Goal: Task Accomplishment & Management: Complete application form

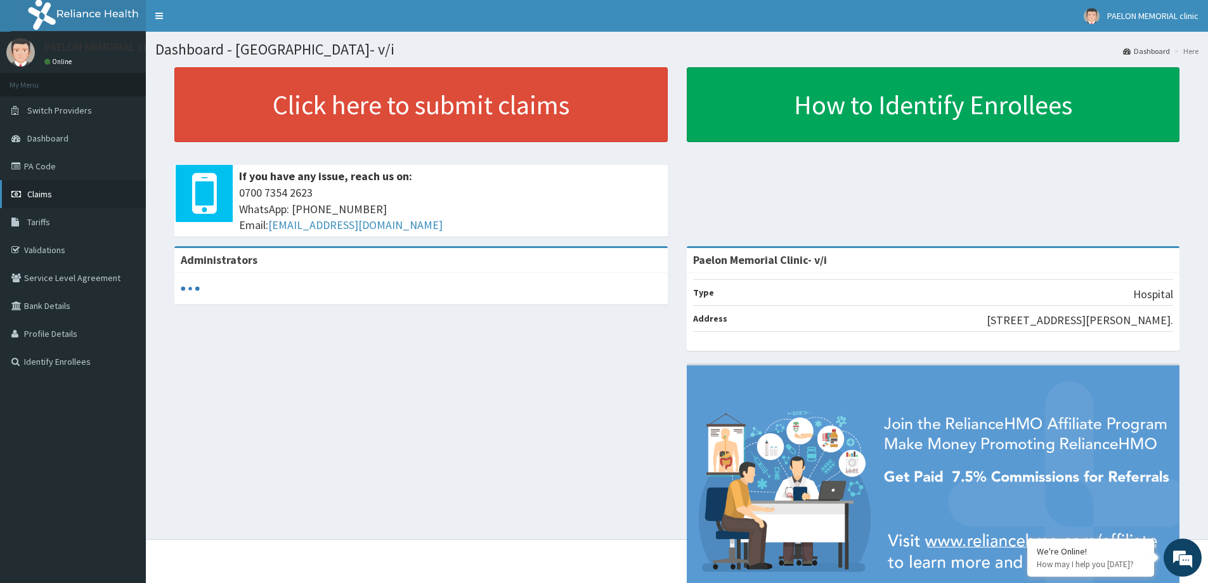
click at [42, 193] on span "Claims" at bounding box center [39, 193] width 25 height 11
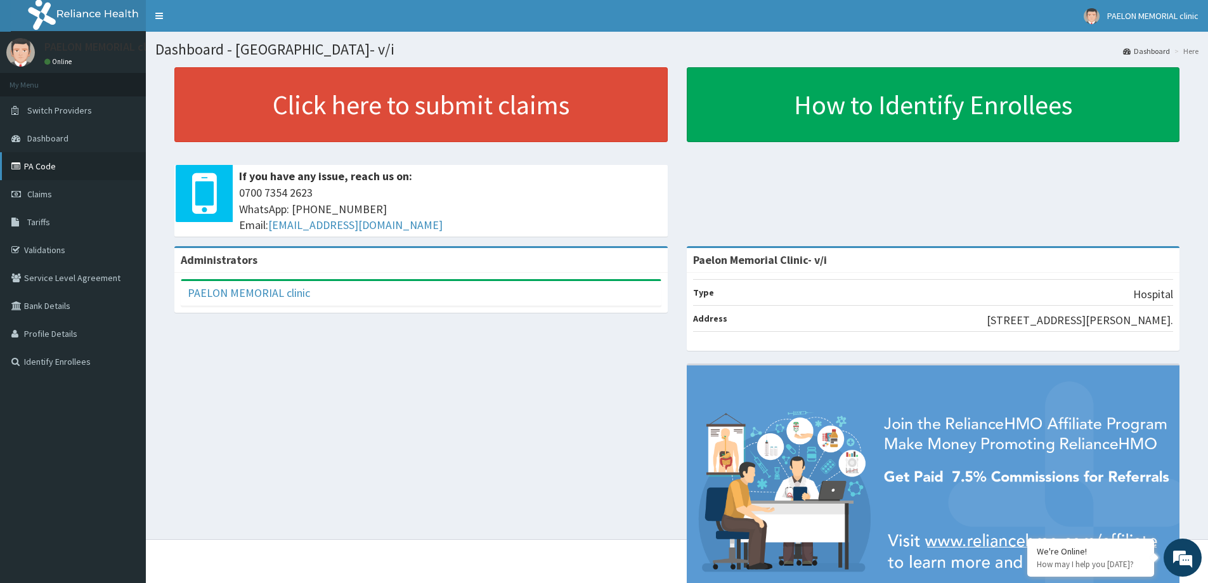
click at [53, 161] on link "PA Code" at bounding box center [73, 166] width 146 height 28
click at [58, 194] on link "Claims" at bounding box center [73, 194] width 146 height 28
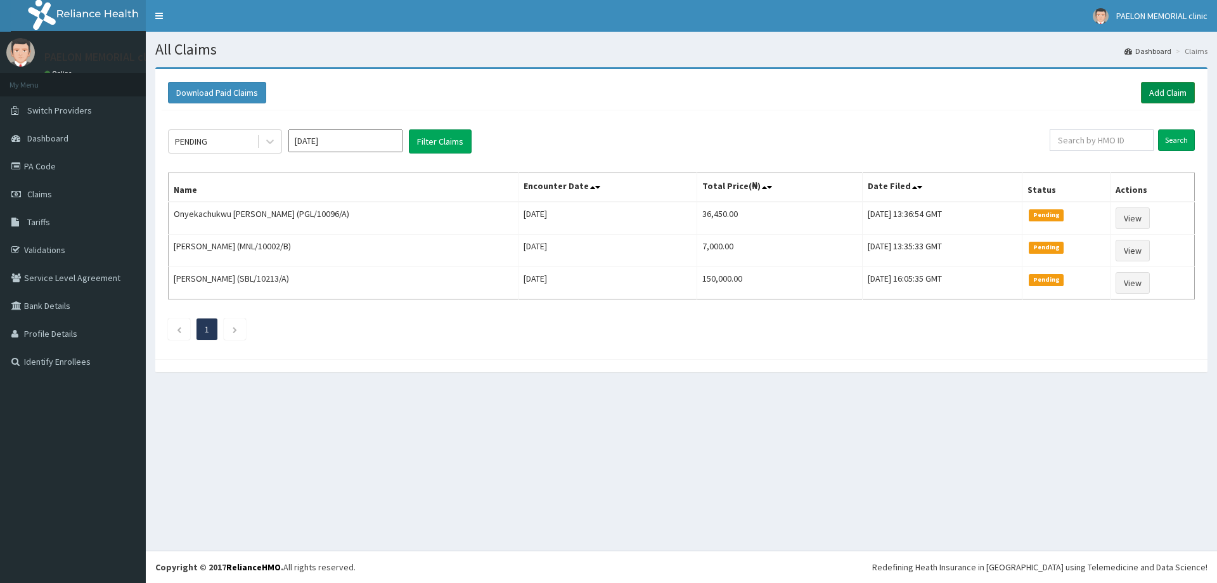
click at [1162, 89] on link "Add Claim" at bounding box center [1168, 93] width 54 height 22
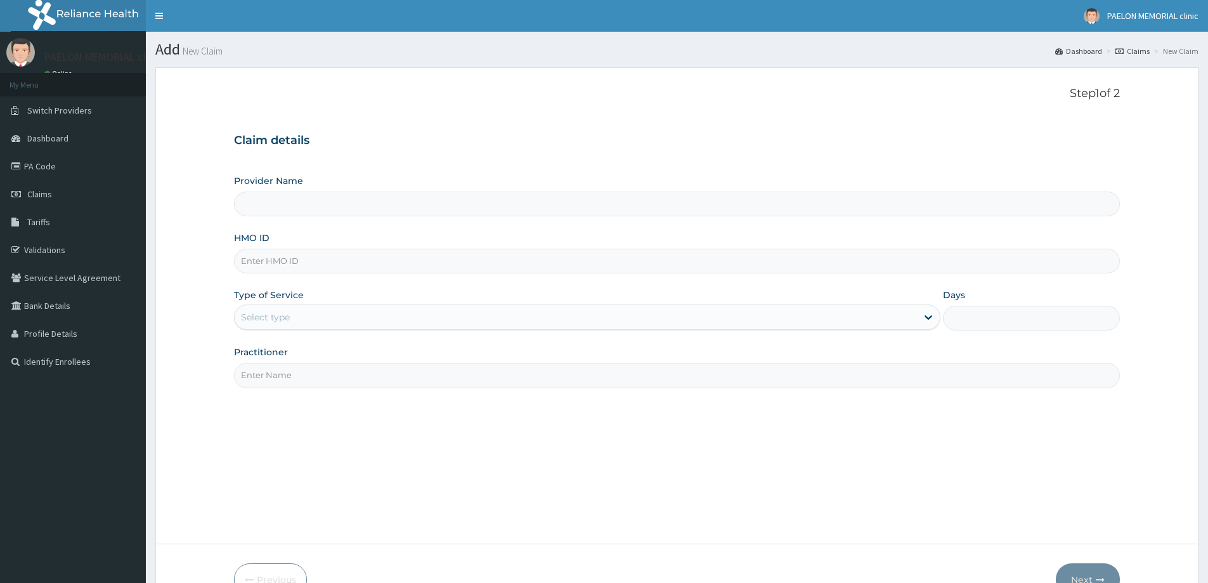
type input "FBL/10223/A"
type input "Paelon Memorial Clinic- v/i"
drag, startPoint x: 262, startPoint y: 262, endPoint x: 230, endPoint y: 265, distance: 31.8
click at [230, 265] on form "Step 1 of 2 Claim details Provider Name Paelon Memorial Clinic- v/i HMO ID FBL/…" at bounding box center [676, 341] width 1043 height 548
type input "FBL/10223/A"
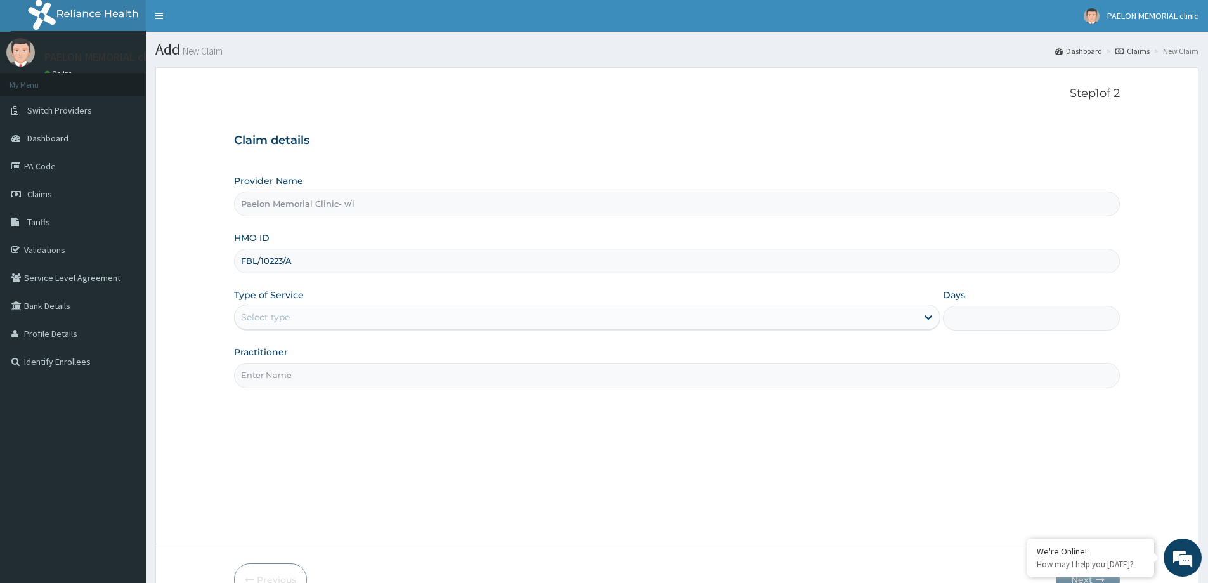
click at [268, 307] on div "Select type" at bounding box center [576, 317] width 682 height 20
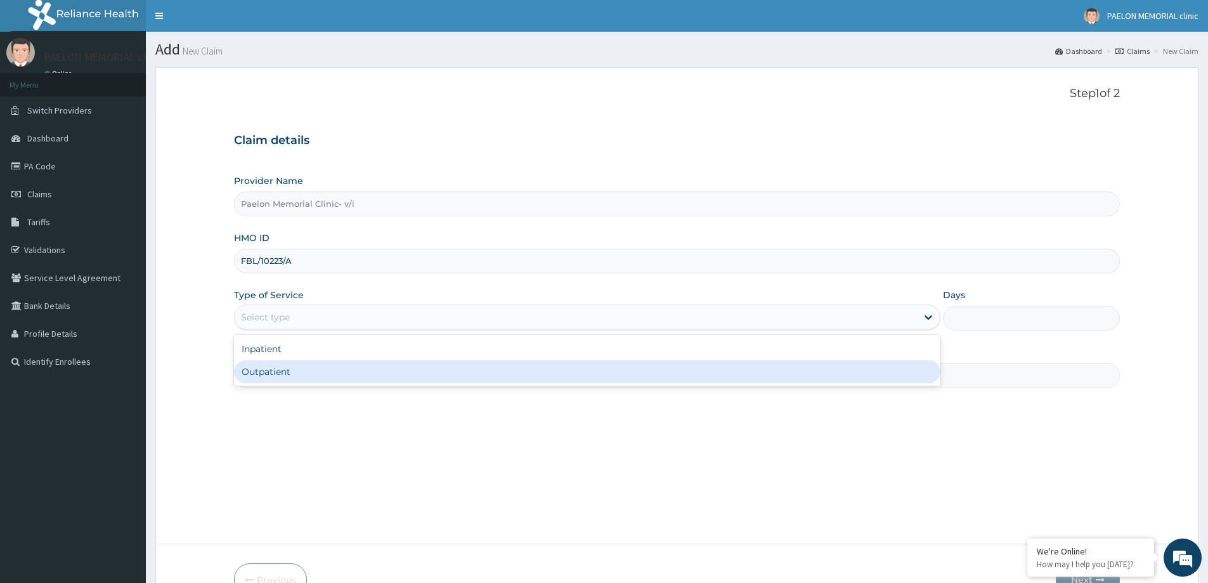
click at [274, 371] on div "Outpatient" at bounding box center [587, 371] width 706 height 23
type input "1"
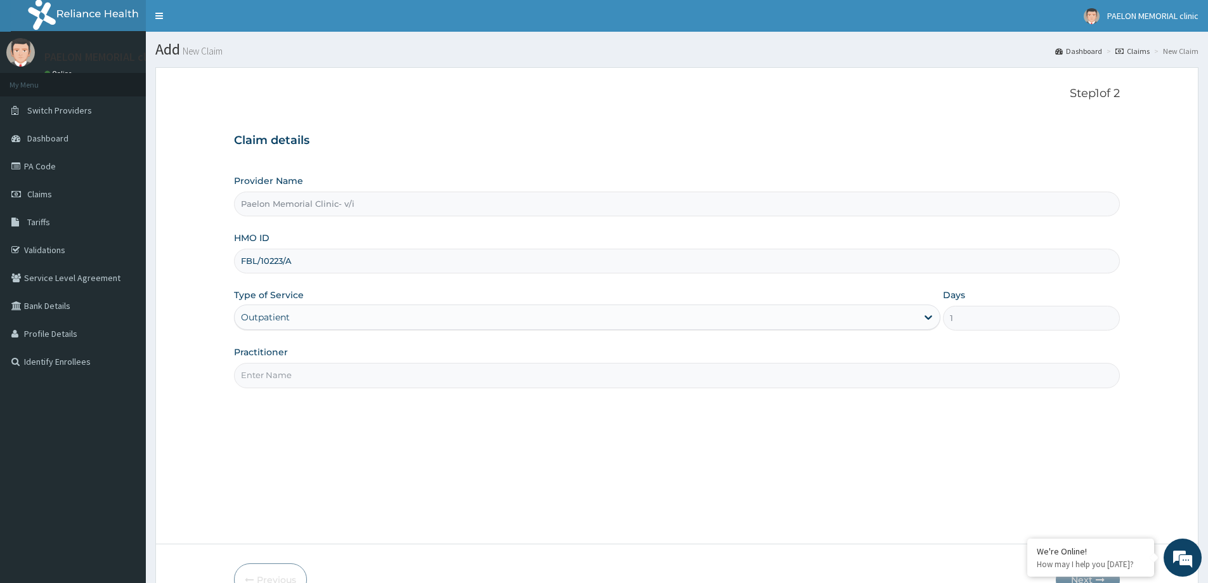
click at [338, 380] on input "Practitioner" at bounding box center [677, 375] width 886 height 25
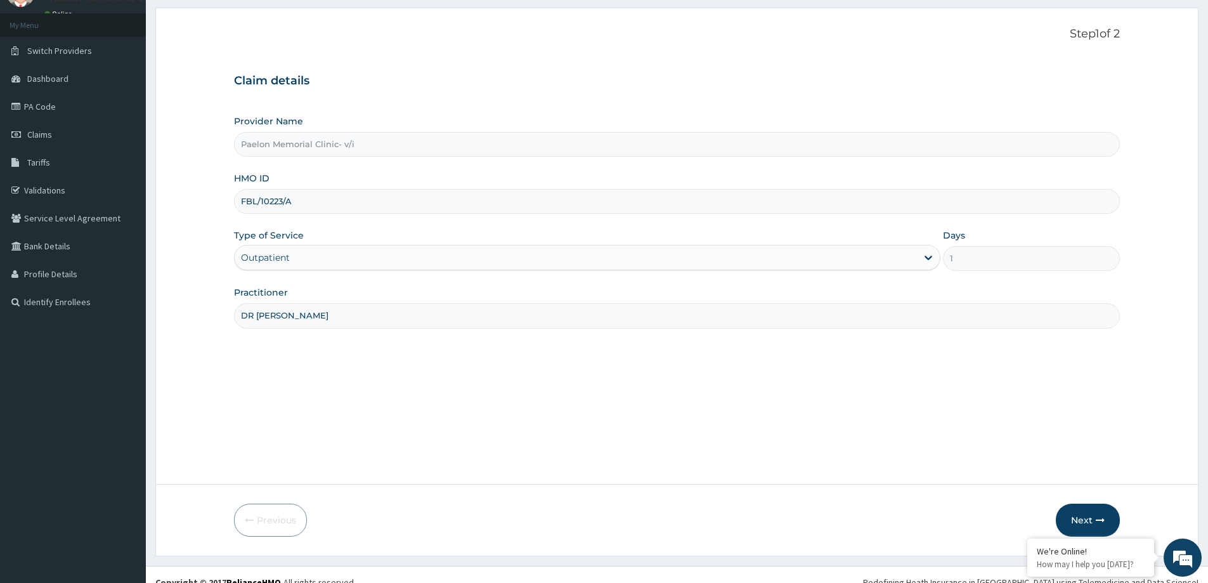
scroll to position [75, 0]
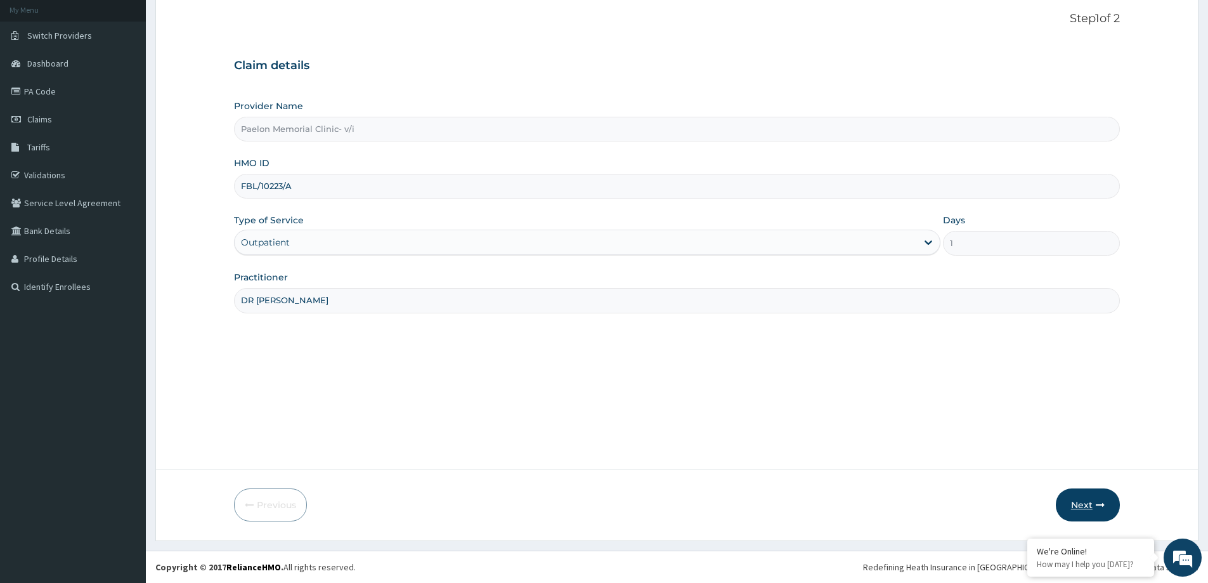
type input "DR ANU"
click at [1081, 493] on button "Next" at bounding box center [1087, 504] width 64 height 33
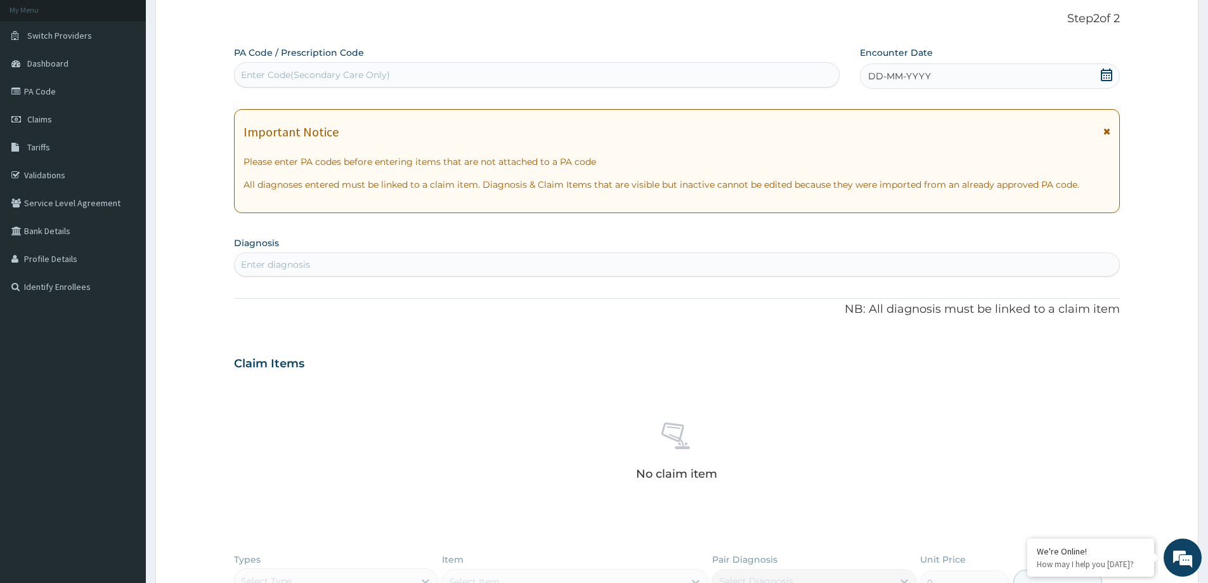
scroll to position [0, 0]
click at [410, 73] on div "Enter Code(Secondary Care Only)" at bounding box center [537, 75] width 604 height 20
paste input "PA/98EEF2"
type input "PA/98EEF2"
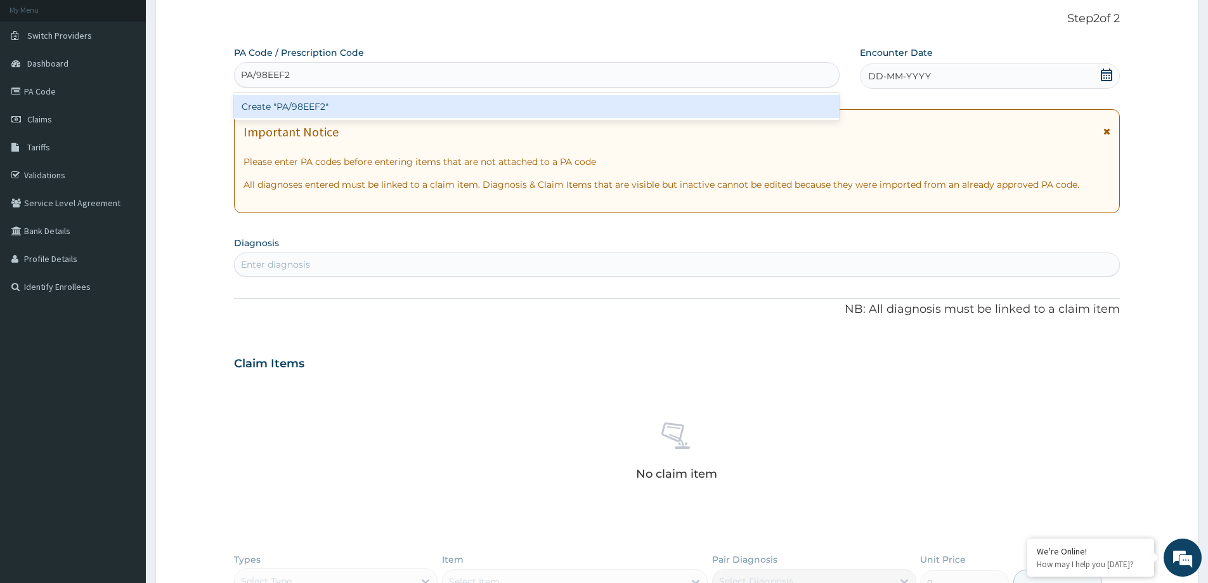
click at [384, 109] on div "Create "PA/98EEF2"" at bounding box center [536, 106] width 605 height 23
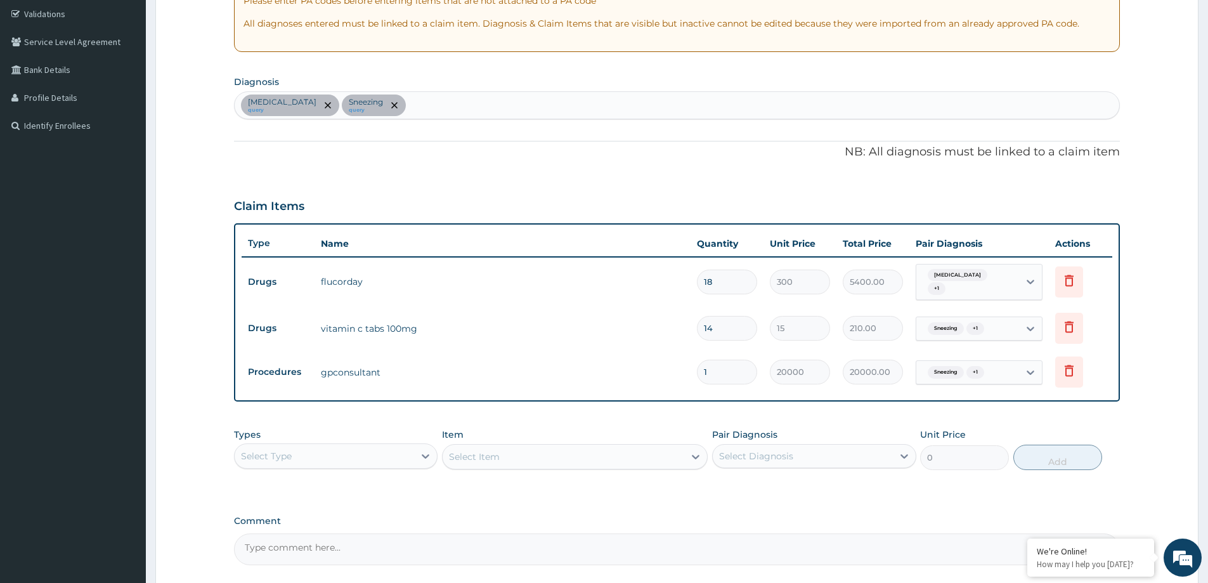
scroll to position [254, 0]
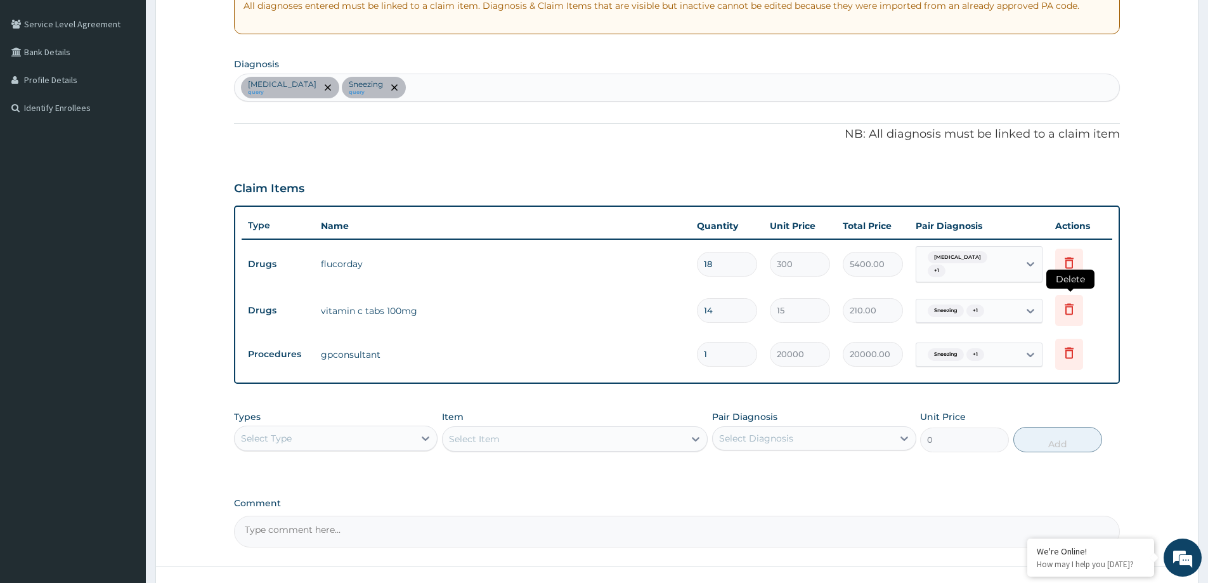
click at [1066, 303] on icon at bounding box center [1068, 308] width 15 height 15
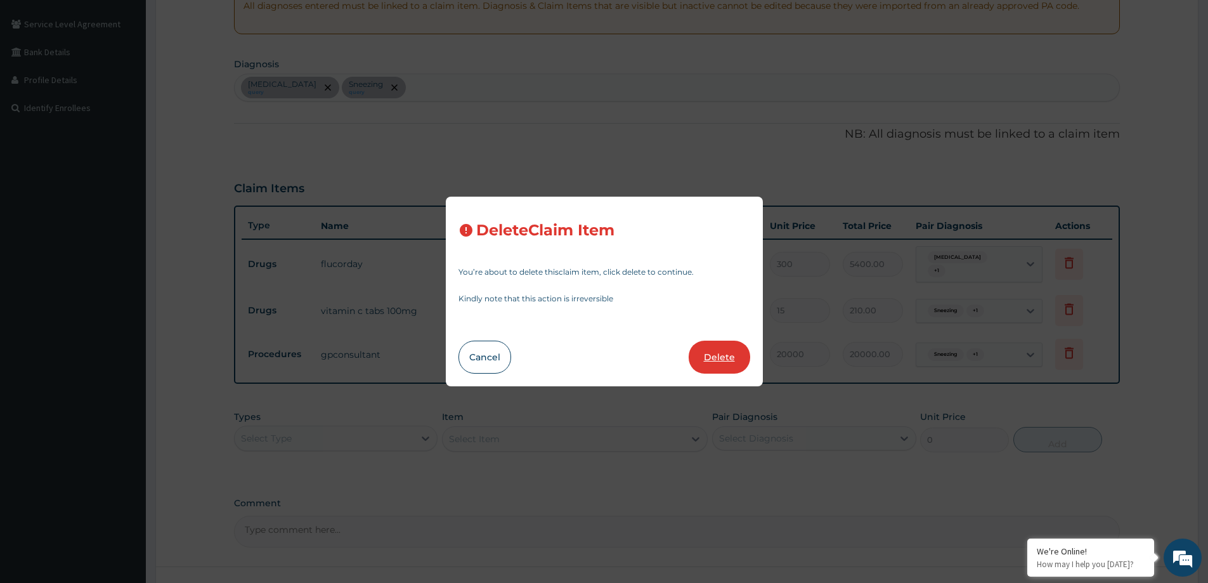
click at [717, 347] on button "Delete" at bounding box center [718, 356] width 61 height 33
type input "1"
type input "20000"
type input "20000.00"
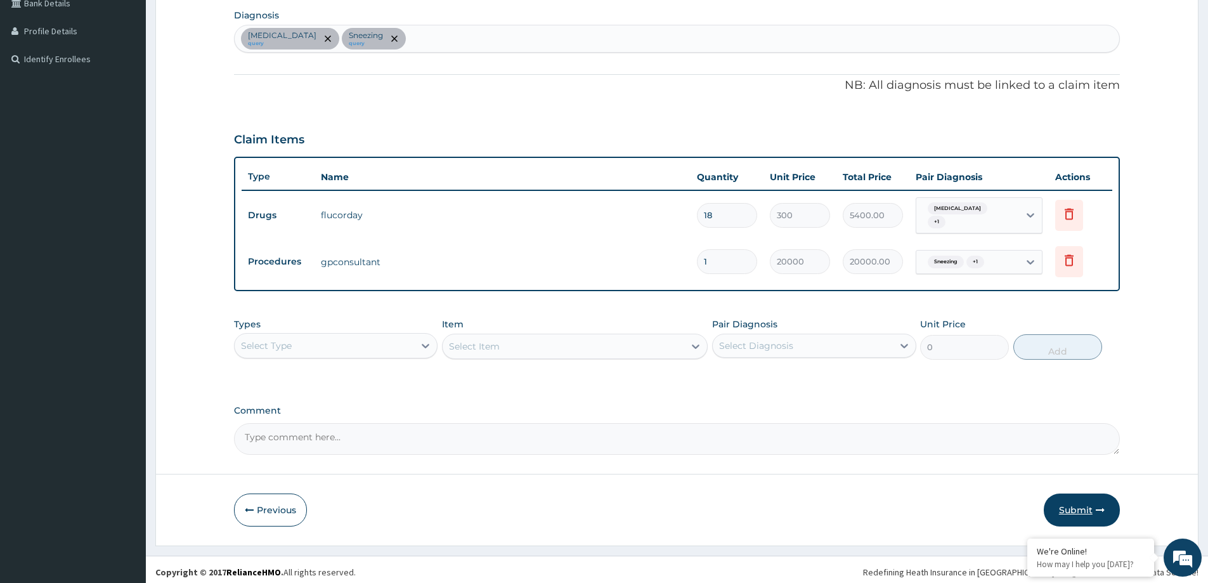
click at [1073, 508] on button "Submit" at bounding box center [1081, 509] width 76 height 33
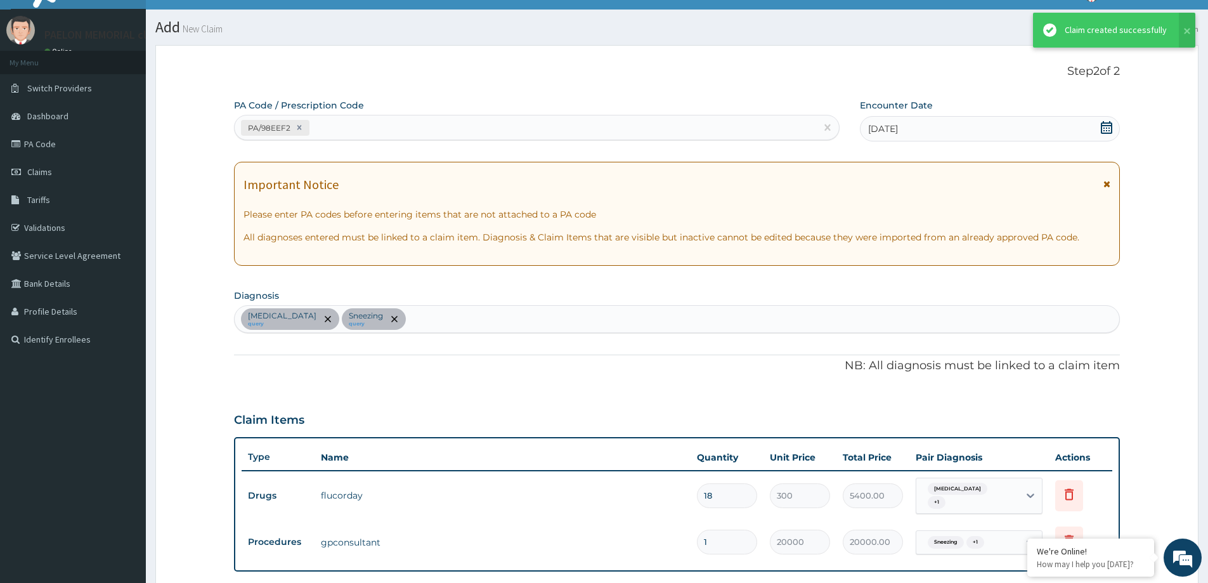
scroll to position [302, 0]
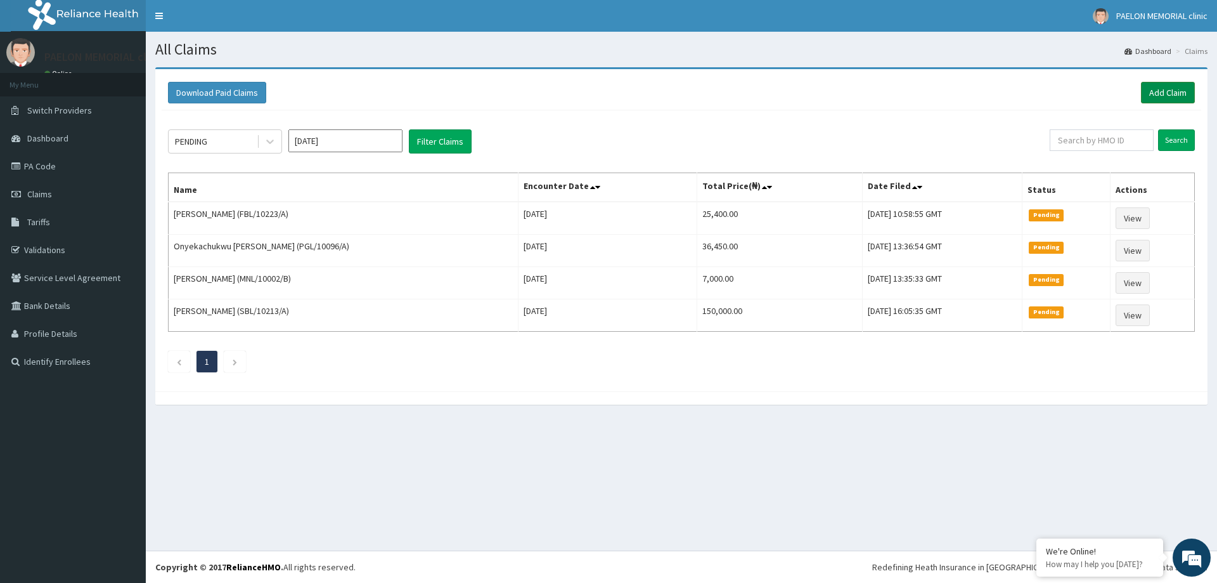
click at [1165, 90] on link "Add Claim" at bounding box center [1168, 93] width 54 height 22
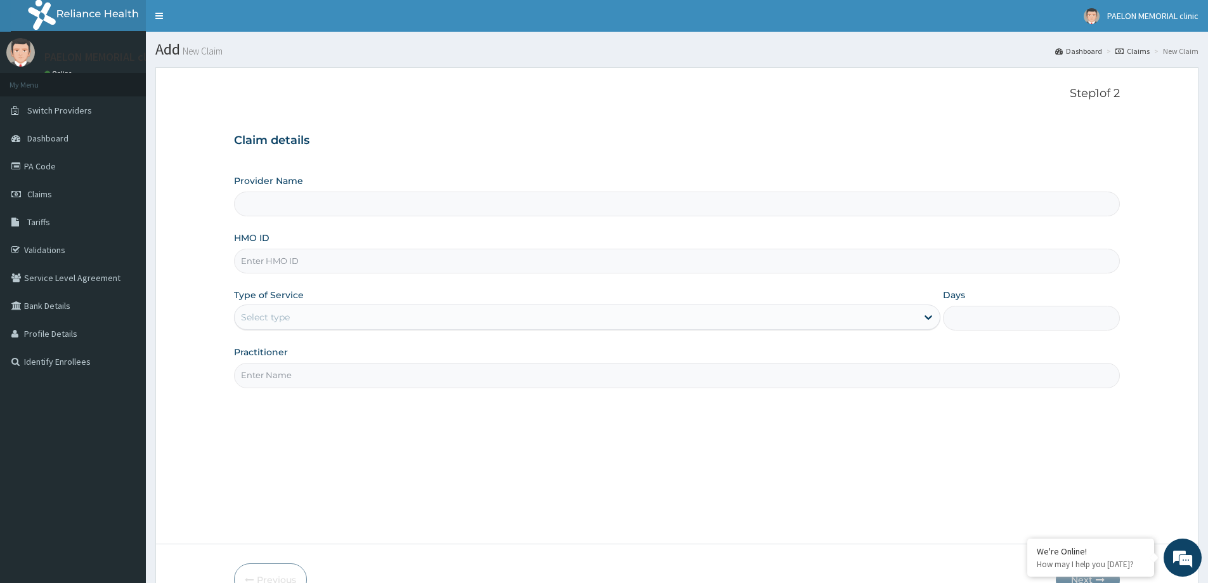
type input "Paelon Memorial Clinic- v/i"
click at [299, 262] on input "HMO ID" at bounding box center [677, 260] width 886 height 25
paste input "NID/10010/A"
type input "NID/10010/A"
drag, startPoint x: 292, startPoint y: 307, endPoint x: 292, endPoint y: 325, distance: 18.4
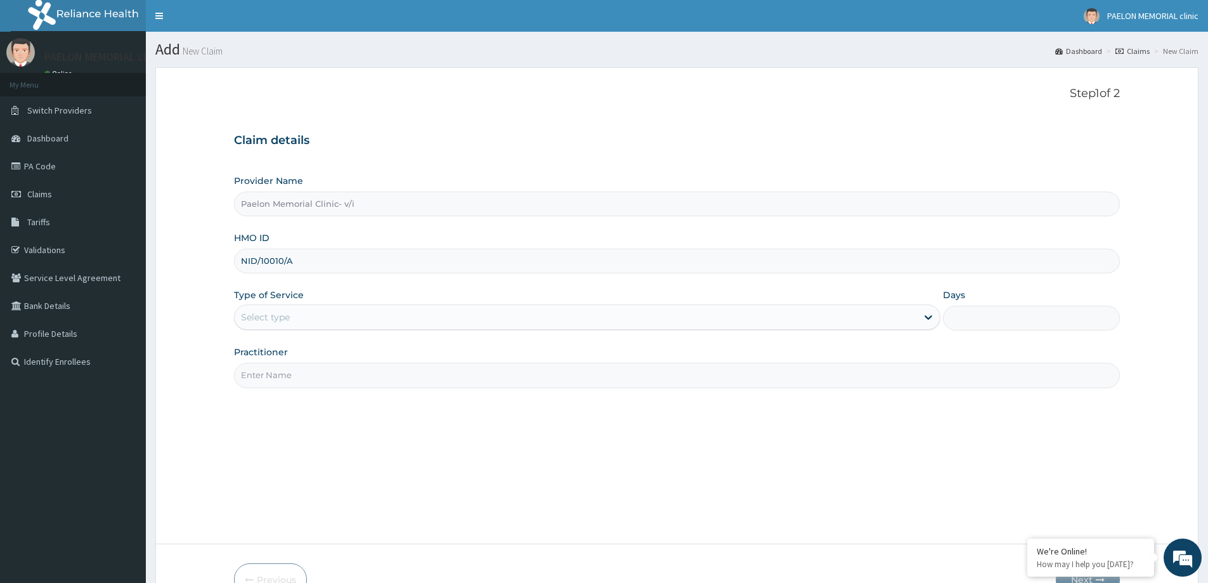
click at [292, 315] on div "Select type" at bounding box center [576, 317] width 682 height 20
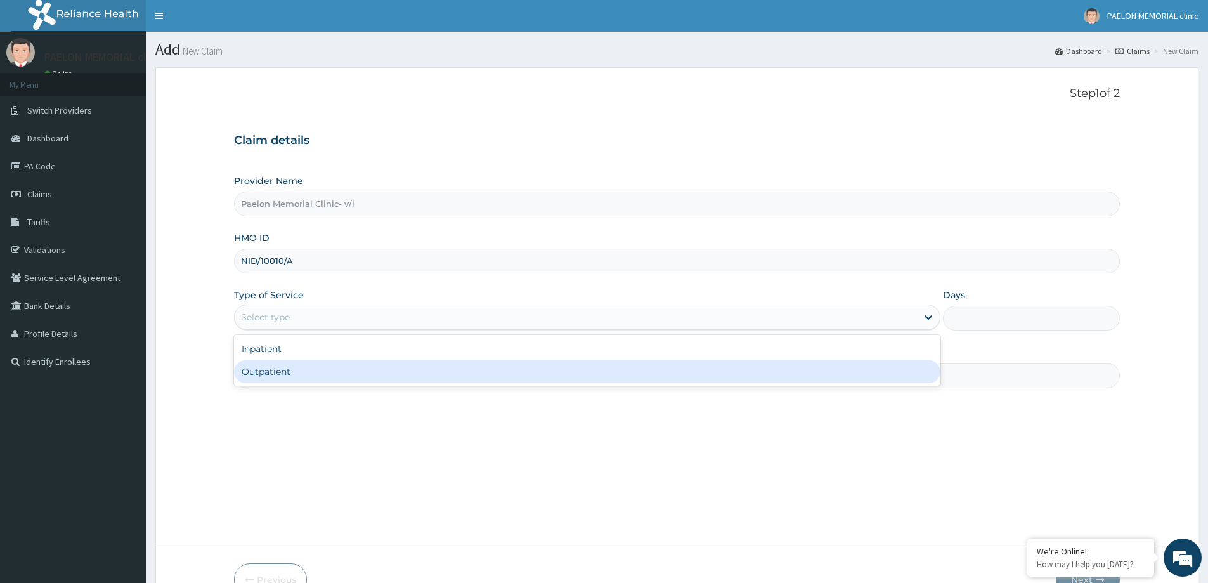
click at [295, 380] on div "Outpatient" at bounding box center [587, 371] width 706 height 23
type input "1"
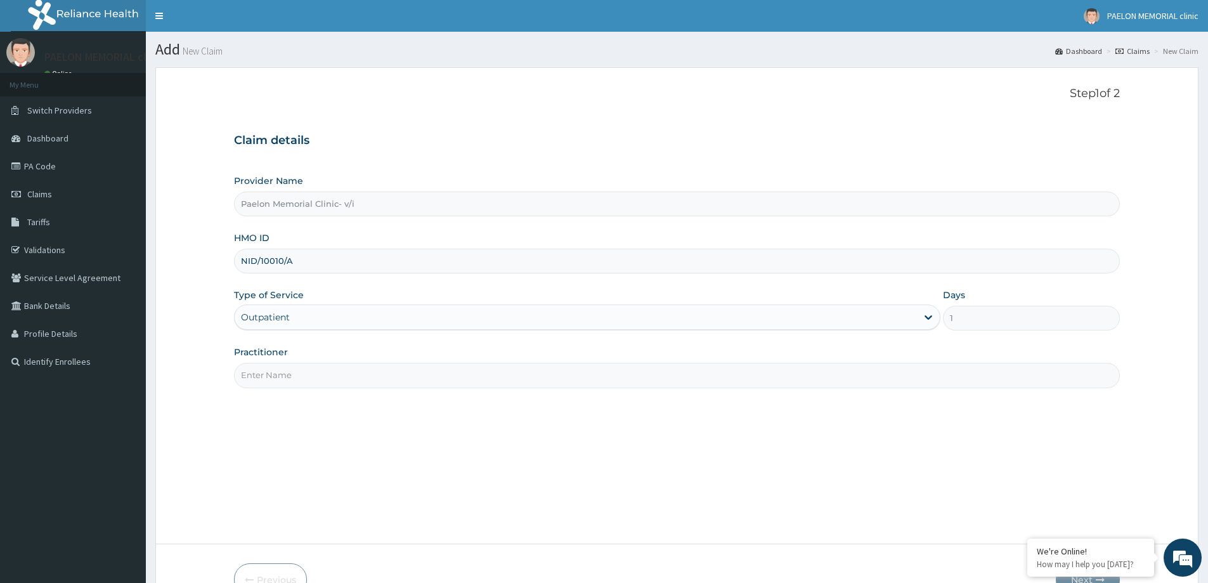
click at [349, 382] on input "Practitioner" at bounding box center [677, 375] width 886 height 25
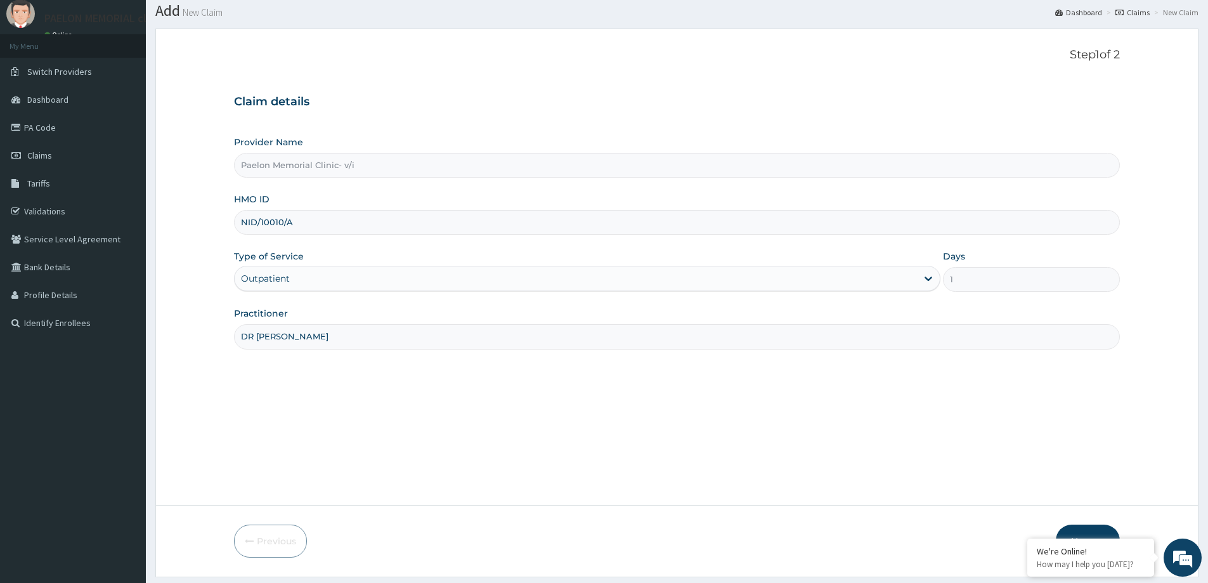
scroll to position [75, 0]
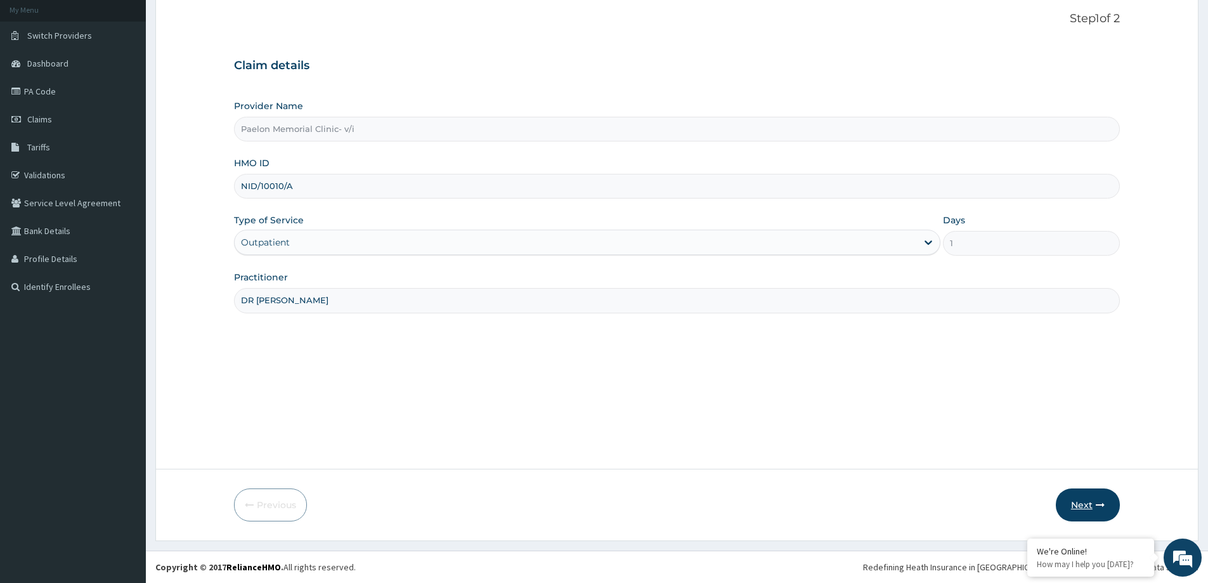
type input "DR AJIBAWO"
click at [1088, 503] on button "Next" at bounding box center [1087, 504] width 64 height 33
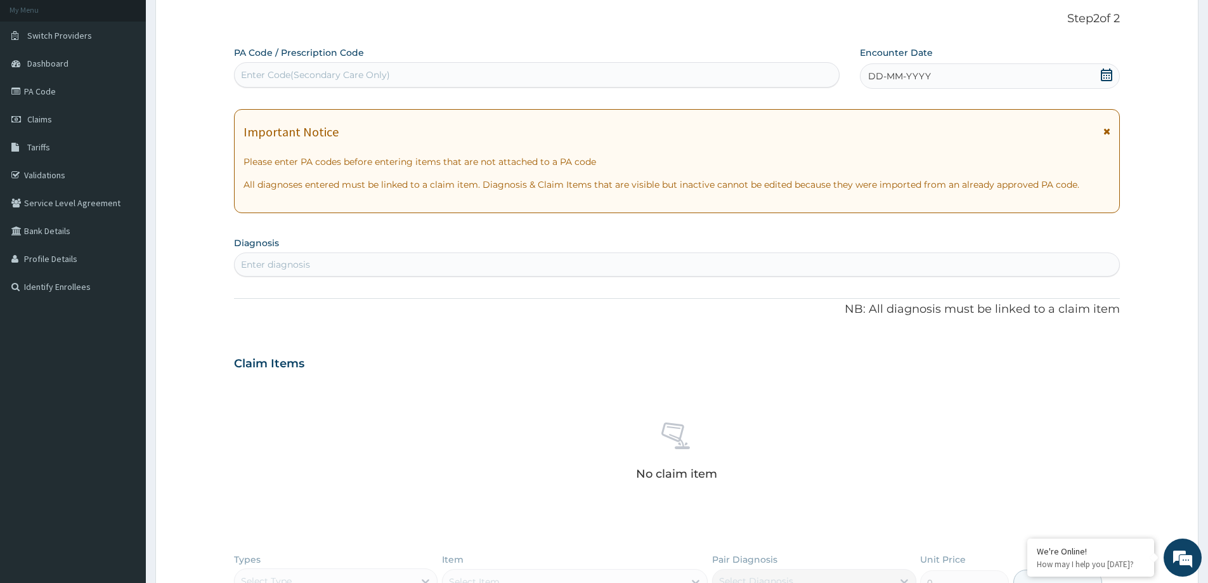
click at [449, 70] on div "Enter Code(Secondary Care Only)" at bounding box center [537, 75] width 604 height 20
paste input "PA/EB3857"
type input "PA/EB3857"
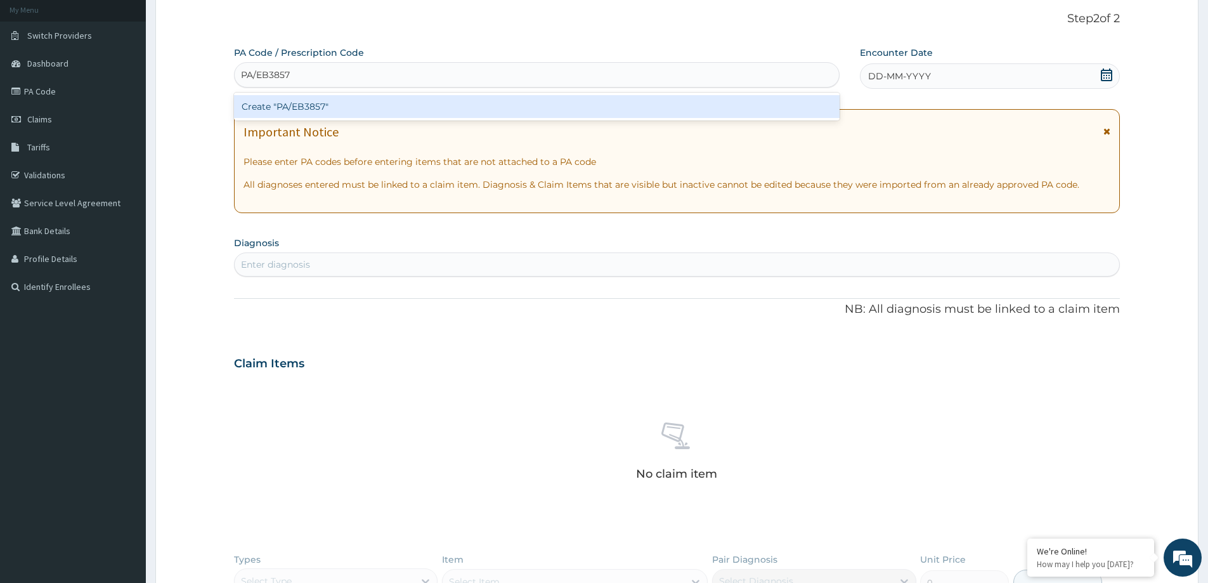
click at [430, 114] on div "Create "PA/EB3857"" at bounding box center [536, 106] width 605 height 23
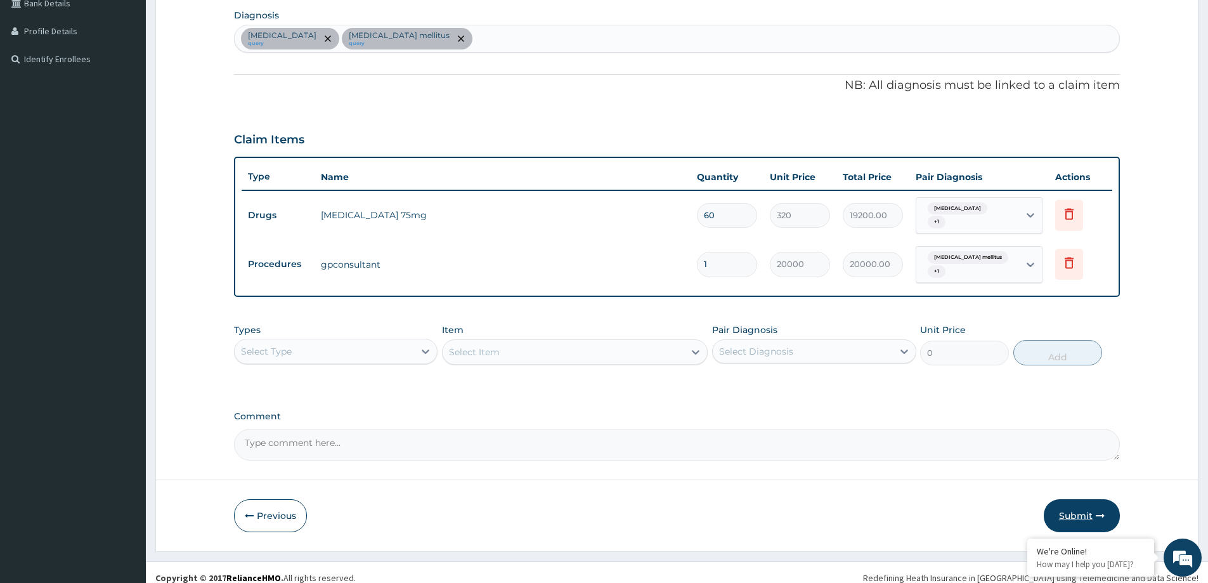
click at [1088, 499] on button "Submit" at bounding box center [1081, 515] width 76 height 33
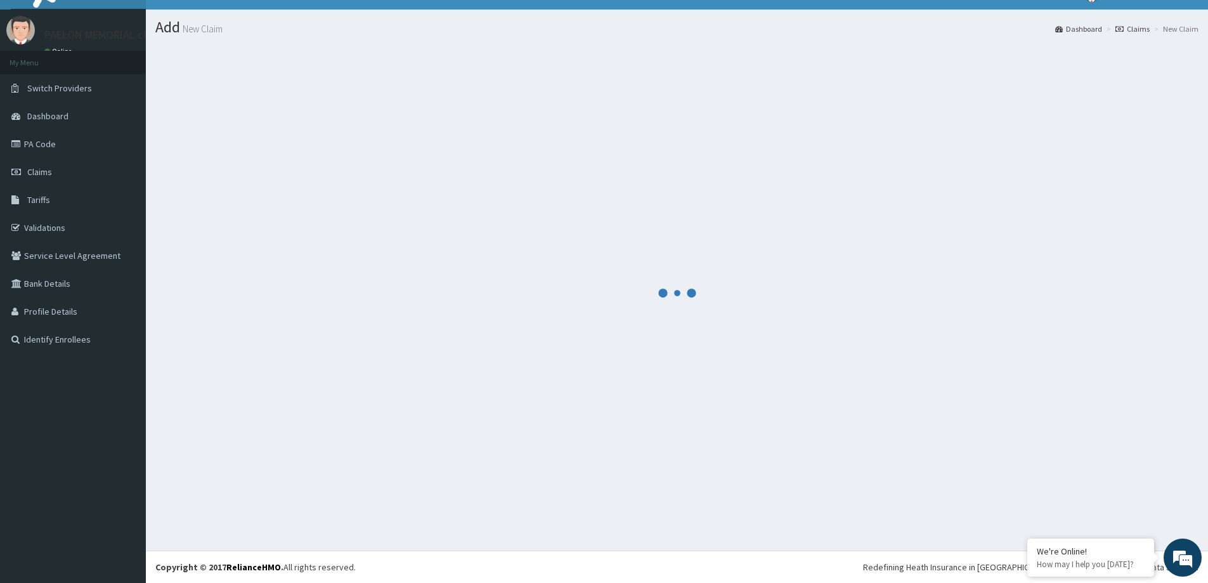
scroll to position [302, 0]
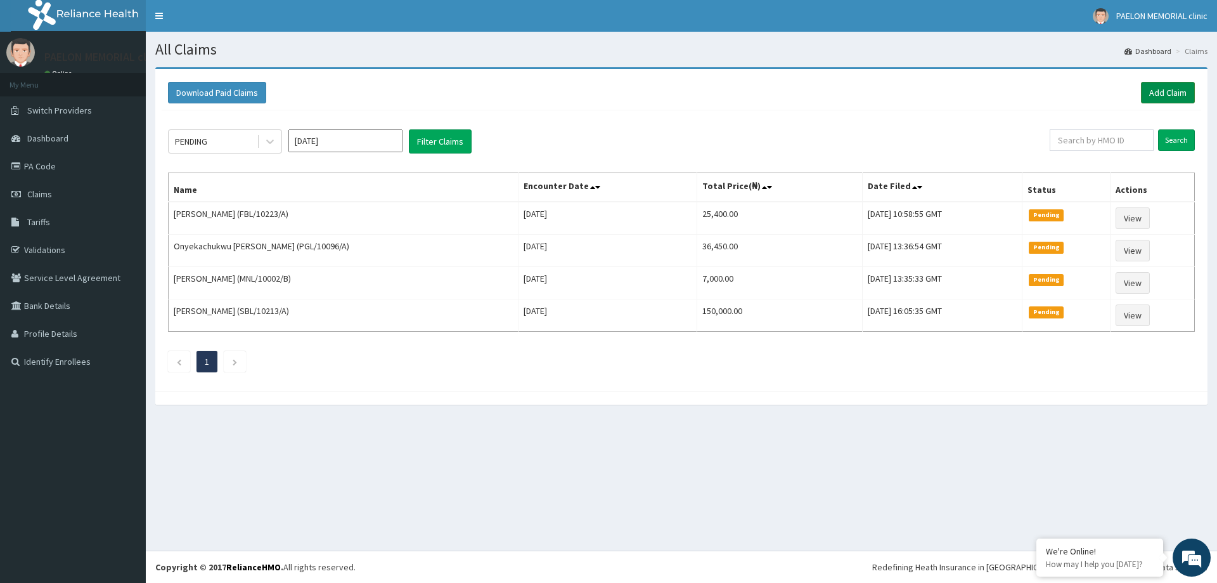
click at [1185, 95] on link "Add Claim" at bounding box center [1168, 93] width 54 height 22
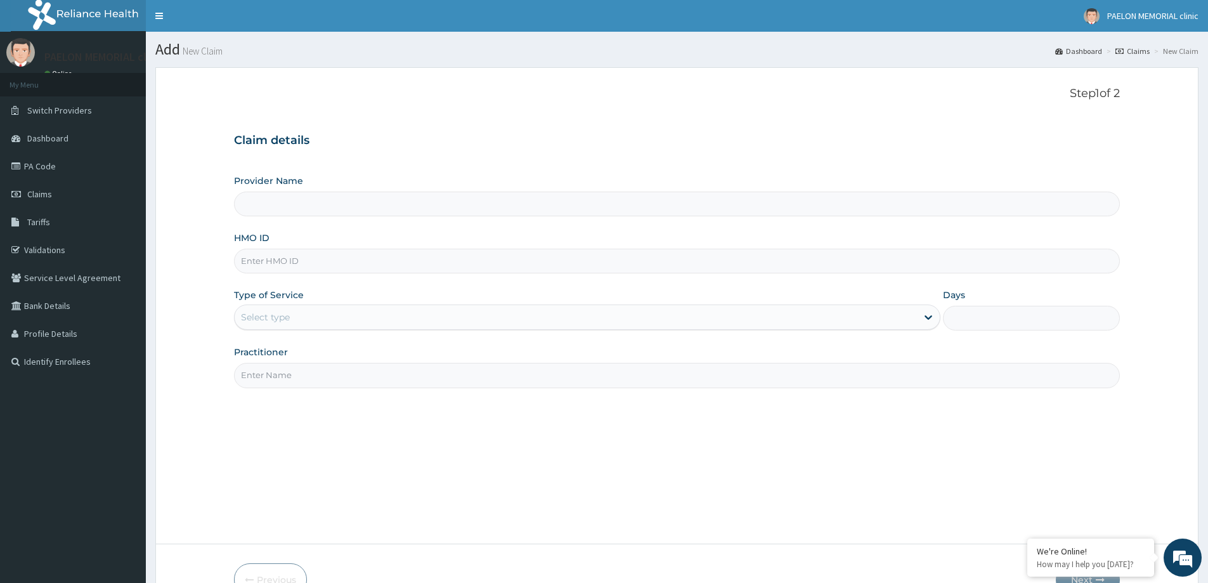
type input "Paelon Memorial Clinic- v/i"
click at [343, 259] on input "HMO ID" at bounding box center [677, 260] width 886 height 25
paste input "ENP/10924/A"
type input "ENP/10924/A"
click at [292, 309] on div "Select type" at bounding box center [576, 317] width 682 height 20
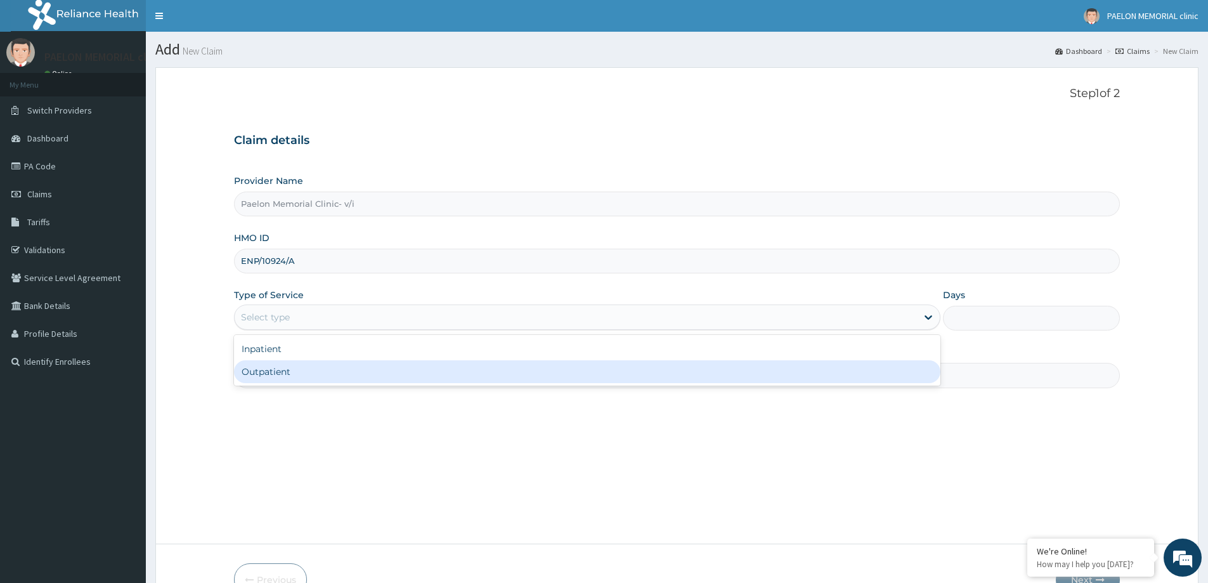
drag, startPoint x: 290, startPoint y: 377, endPoint x: 299, endPoint y: 380, distance: 9.4
click at [290, 378] on div "Outpatient" at bounding box center [587, 371] width 706 height 23
type input "1"
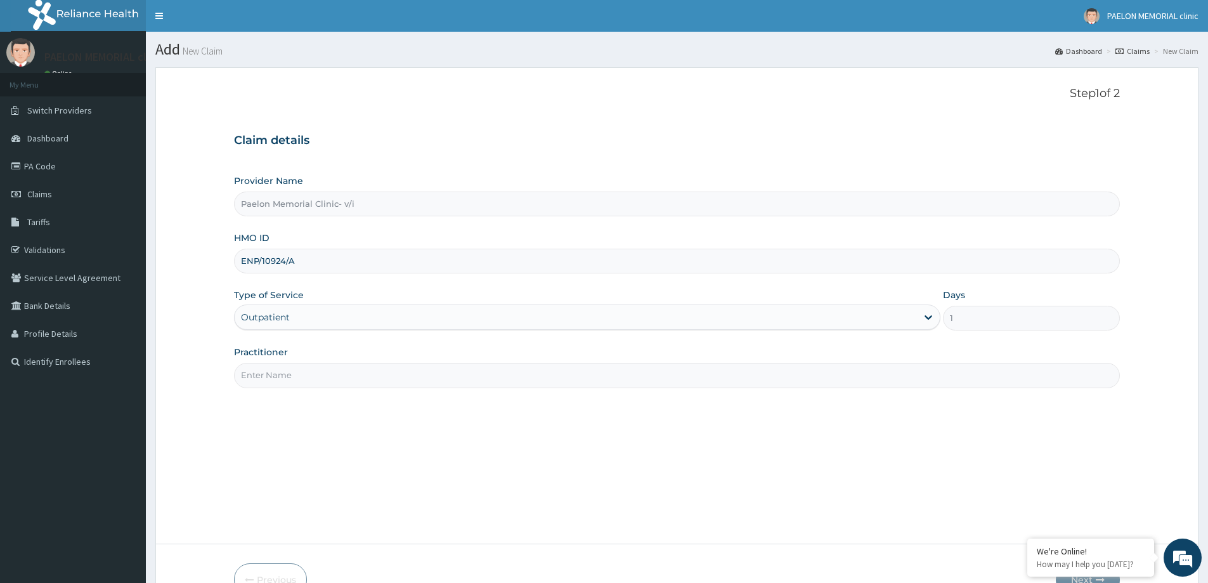
click at [304, 378] on input "Practitioner" at bounding box center [677, 375] width 886 height 25
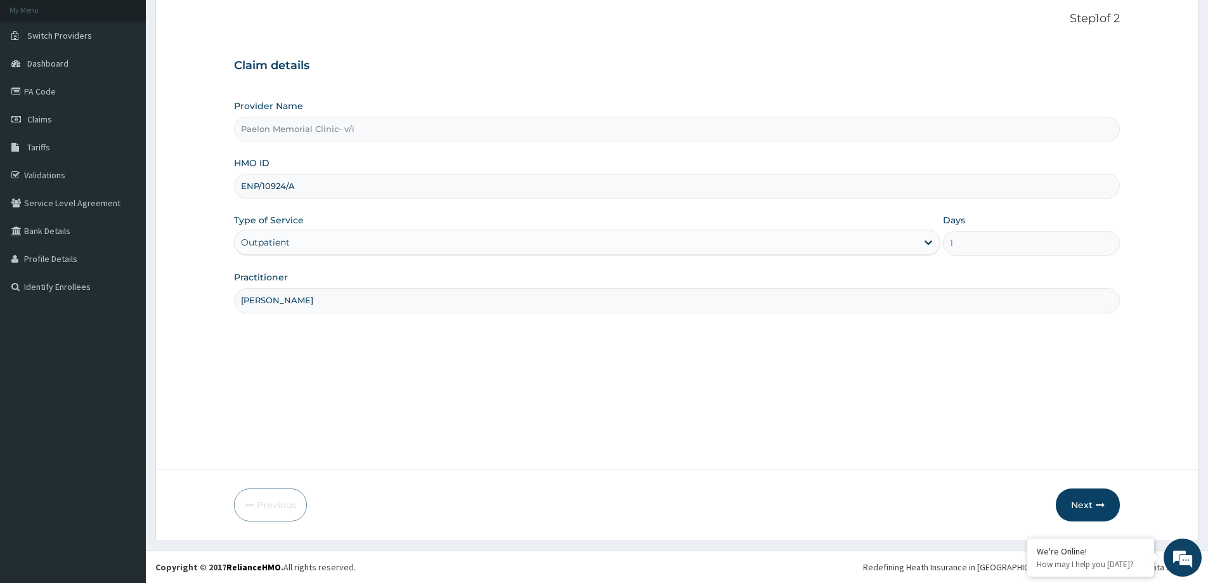
type input "[PERSON_NAME]"
click at [1063, 368] on div "Step 1 of 2 Claim details Provider Name [GEOGRAPHIC_DATA]- v/i HMO ID ENP/10924…" at bounding box center [677, 230] width 886 height 437
click at [1077, 503] on button "Next" at bounding box center [1087, 504] width 64 height 33
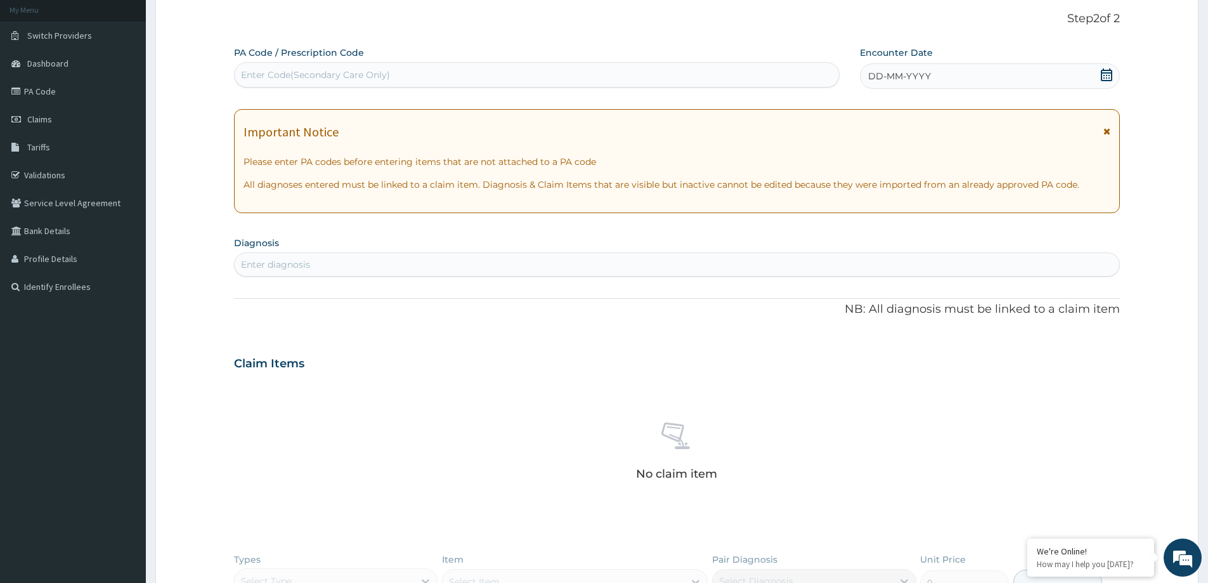
click at [504, 75] on div "Enter Code(Secondary Care Only)" at bounding box center [537, 75] width 604 height 20
paste input "PA/4DA0F1"
type input "PA/4DA0F1"
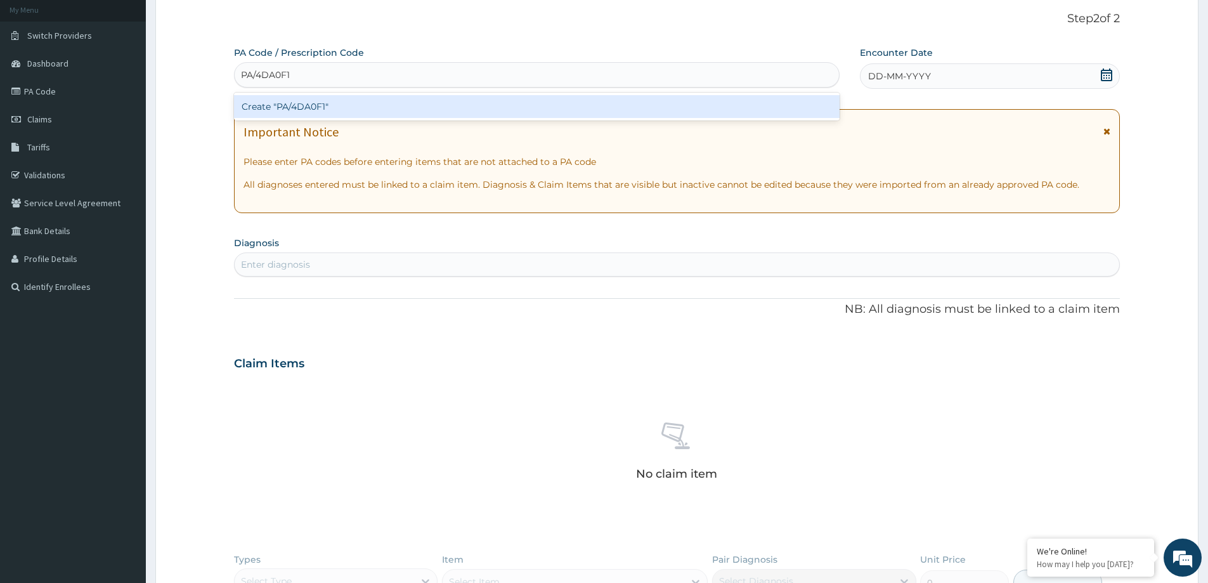
drag, startPoint x: 500, startPoint y: 114, endPoint x: 572, endPoint y: 5, distance: 130.8
click at [500, 112] on div "Create "PA/4DA0F1"" at bounding box center [536, 106] width 605 height 23
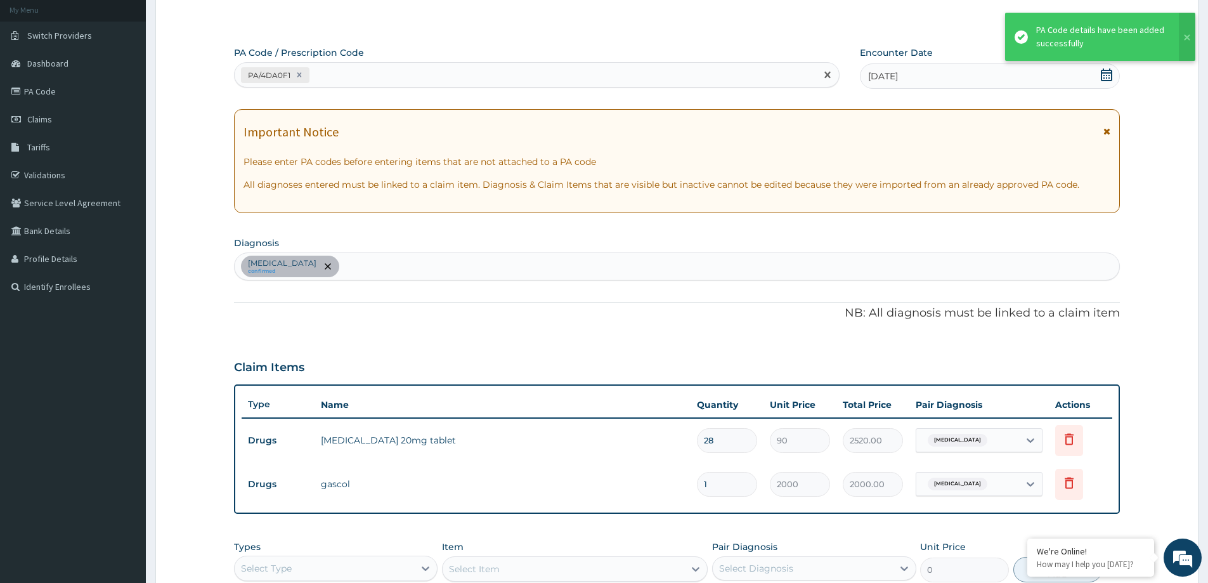
click at [547, 81] on div "PA/4DA0F1" at bounding box center [525, 75] width 581 height 21
paste input "PA/E146BF"
type input "PA/E146BF"
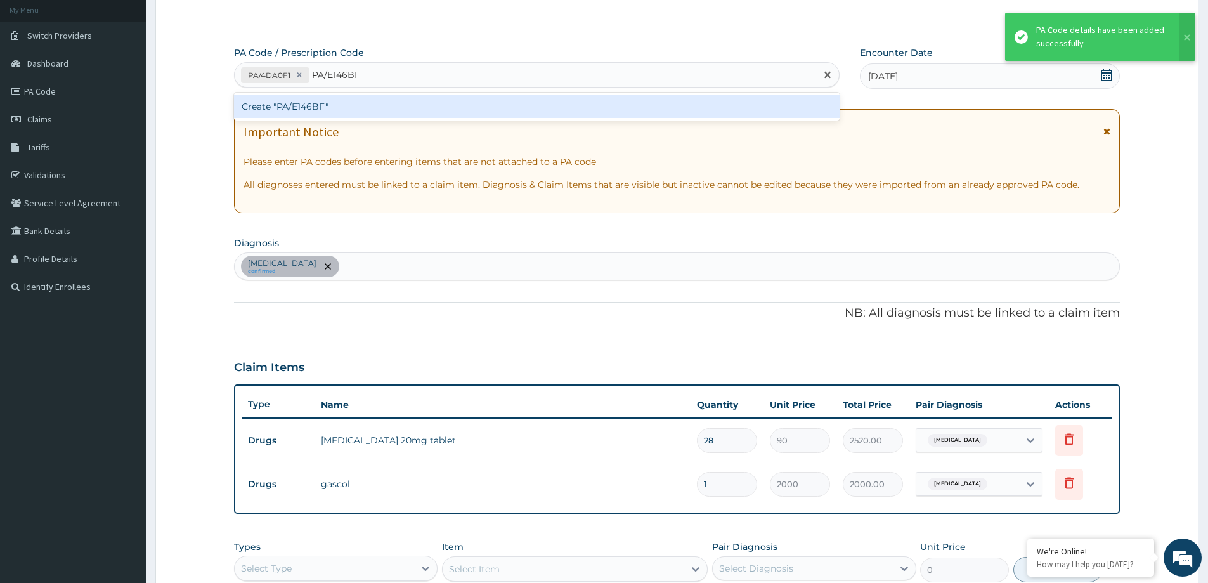
click at [548, 100] on div "Create "PA/E146BF"" at bounding box center [536, 106] width 605 height 23
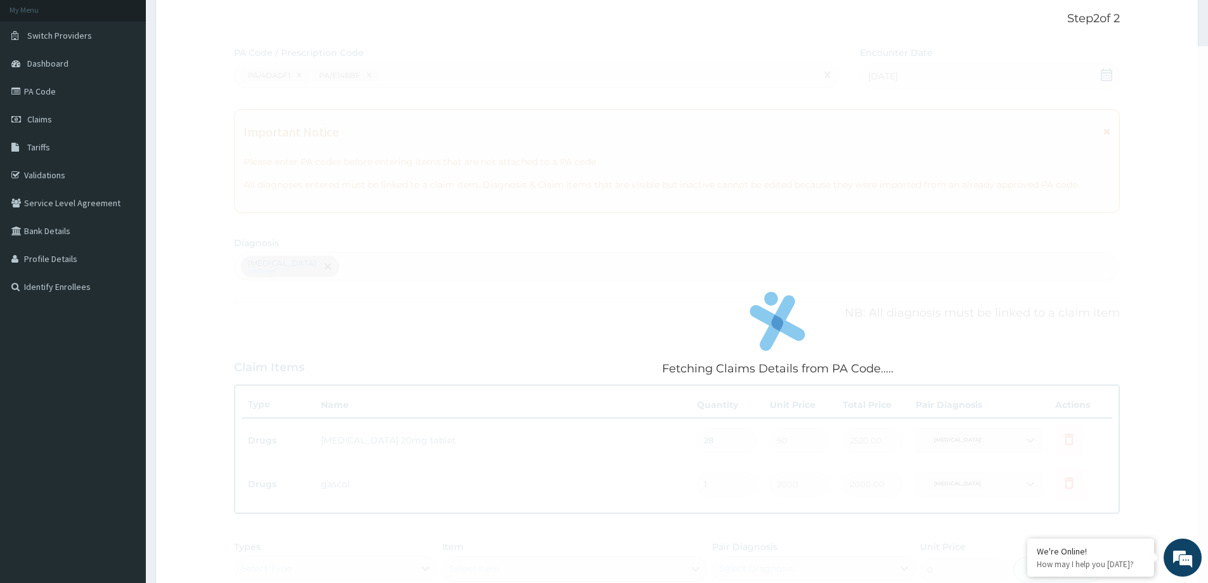
scroll to position [450, 0]
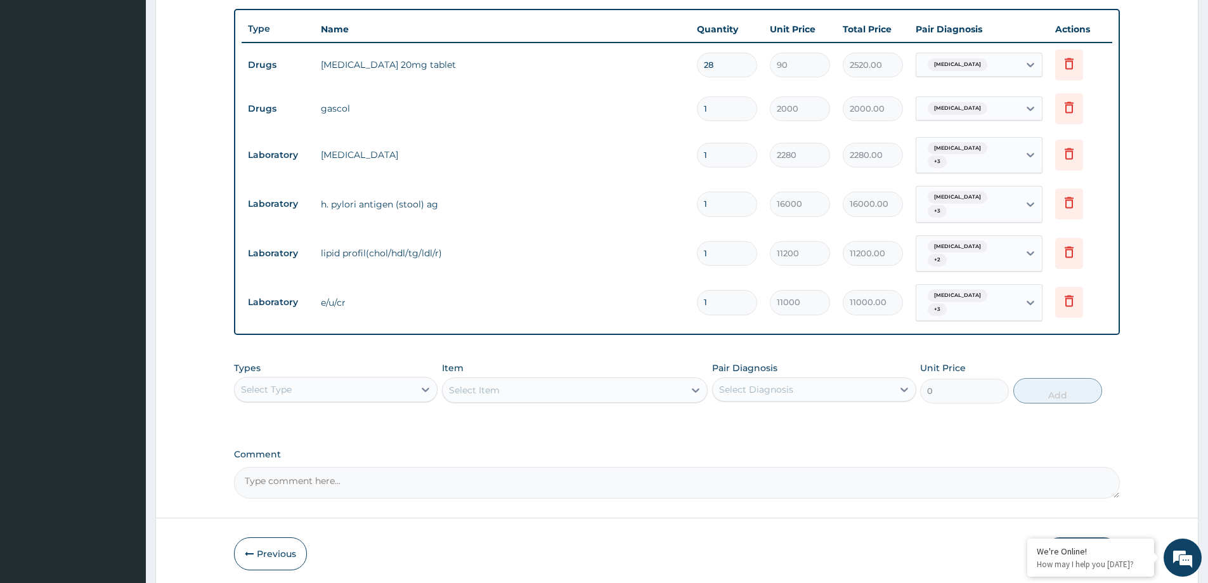
click at [413, 379] on div "Select Type" at bounding box center [324, 389] width 179 height 20
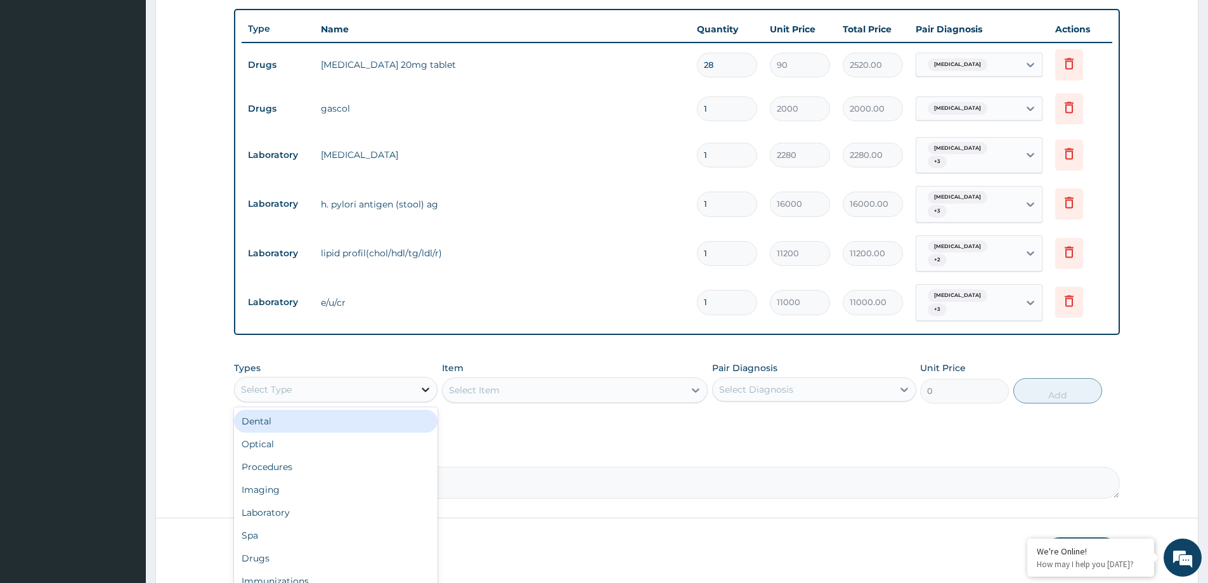
type input "P"
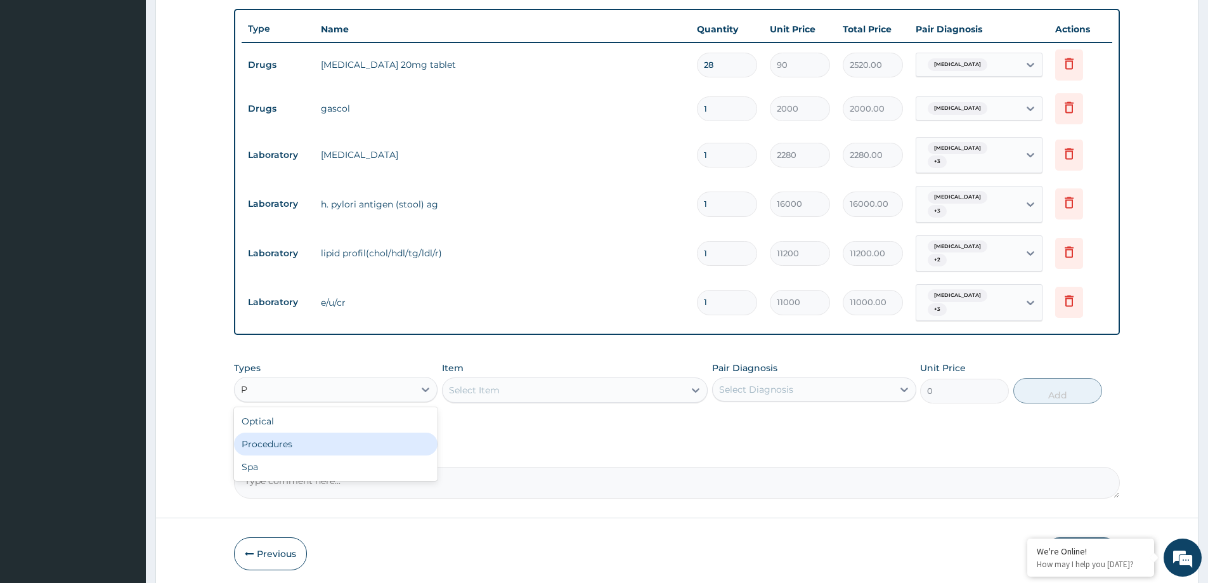
click at [387, 440] on div "Procedures" at bounding box center [335, 443] width 203 height 23
drag, startPoint x: 792, startPoint y: 376, endPoint x: 793, endPoint y: 390, distance: 14.0
click at [793, 379] on div "Select Diagnosis" at bounding box center [802, 389] width 179 height 20
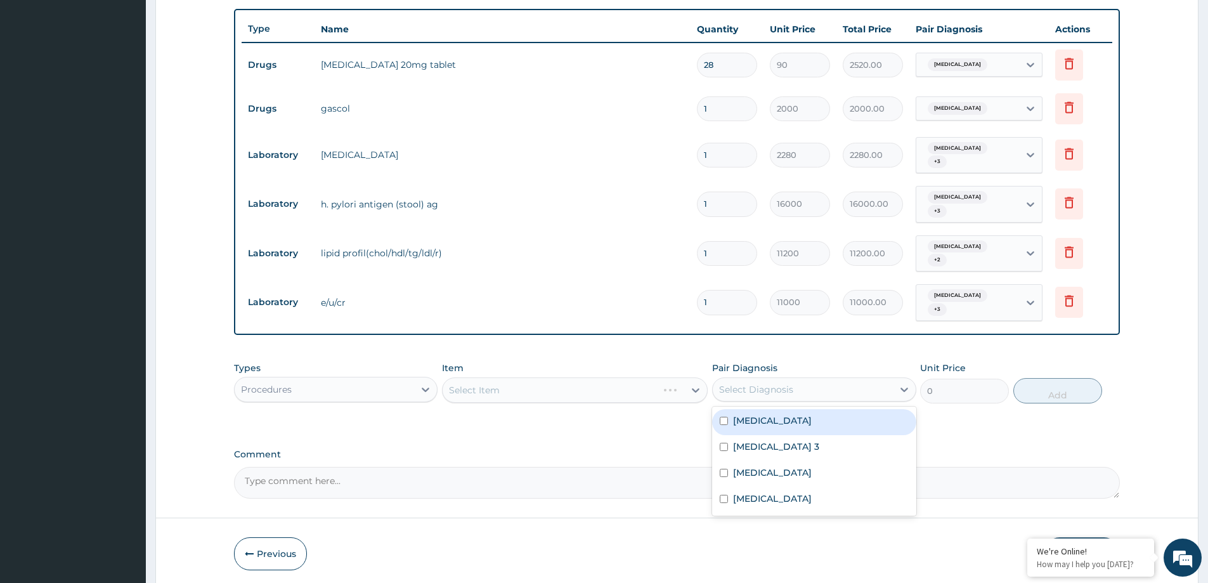
click at [787, 410] on div "Indigestion" at bounding box center [813, 422] width 203 height 26
checkbox input "true"
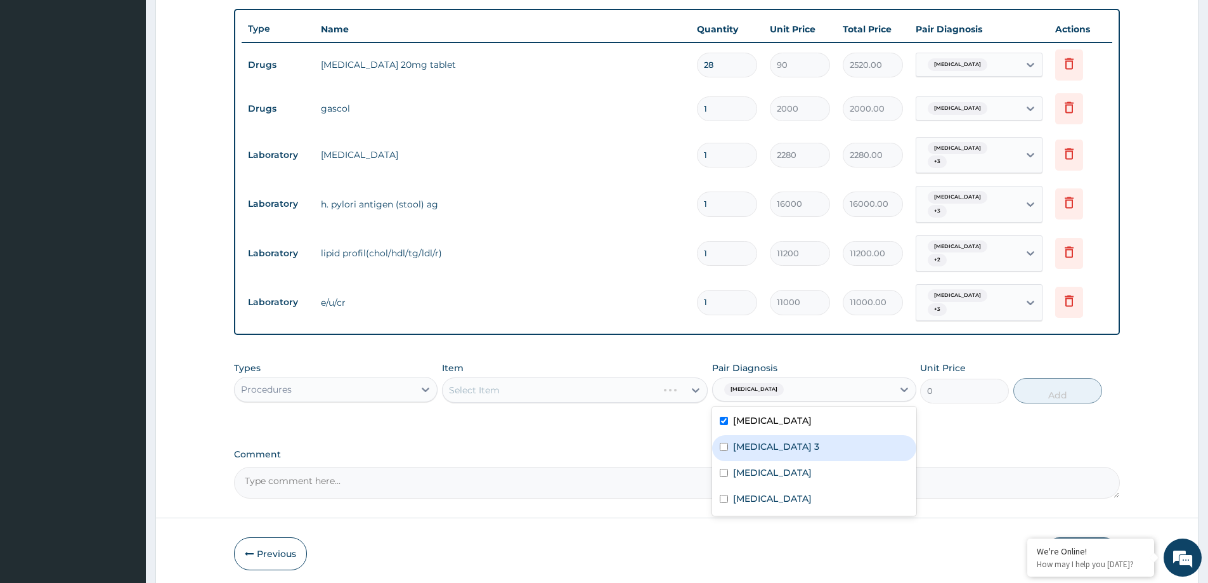
drag, startPoint x: 777, startPoint y: 434, endPoint x: 768, endPoint y: 457, distance: 24.3
click at [776, 440] on label "Chronic kidney disease stage 3" at bounding box center [776, 446] width 86 height 13
checkbox input "true"
drag, startPoint x: 768, startPoint y: 457, endPoint x: 765, endPoint y: 491, distance: 34.4
click at [767, 470] on div "Hyperlipidemia" at bounding box center [813, 474] width 203 height 26
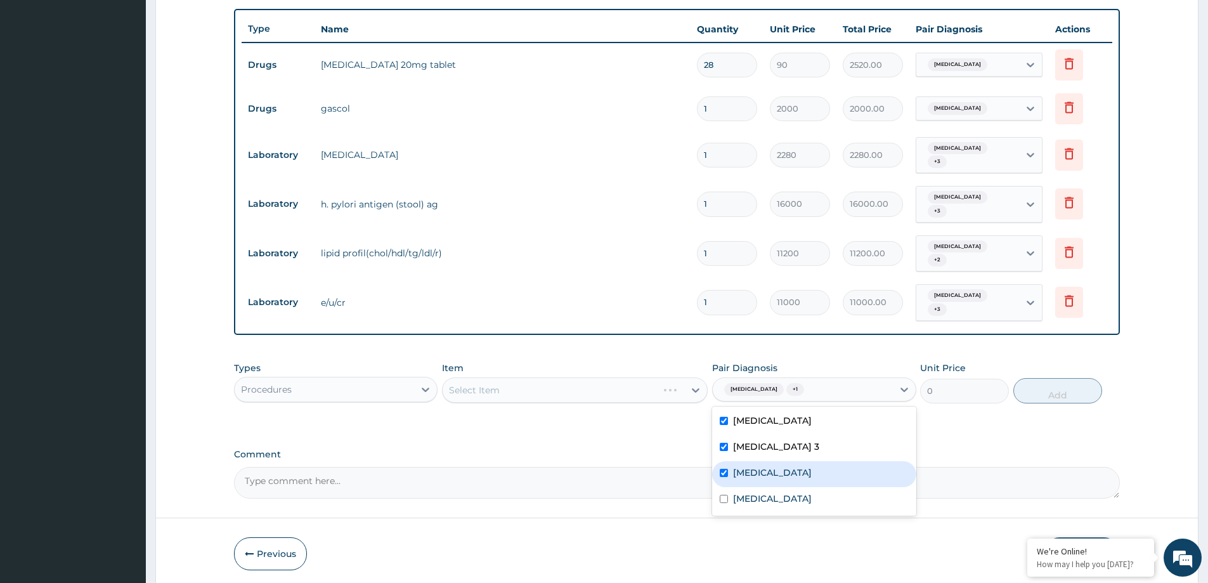
checkbox input "true"
click at [765, 492] on label "Essential hypertension" at bounding box center [772, 498] width 79 height 13
checkbox input "true"
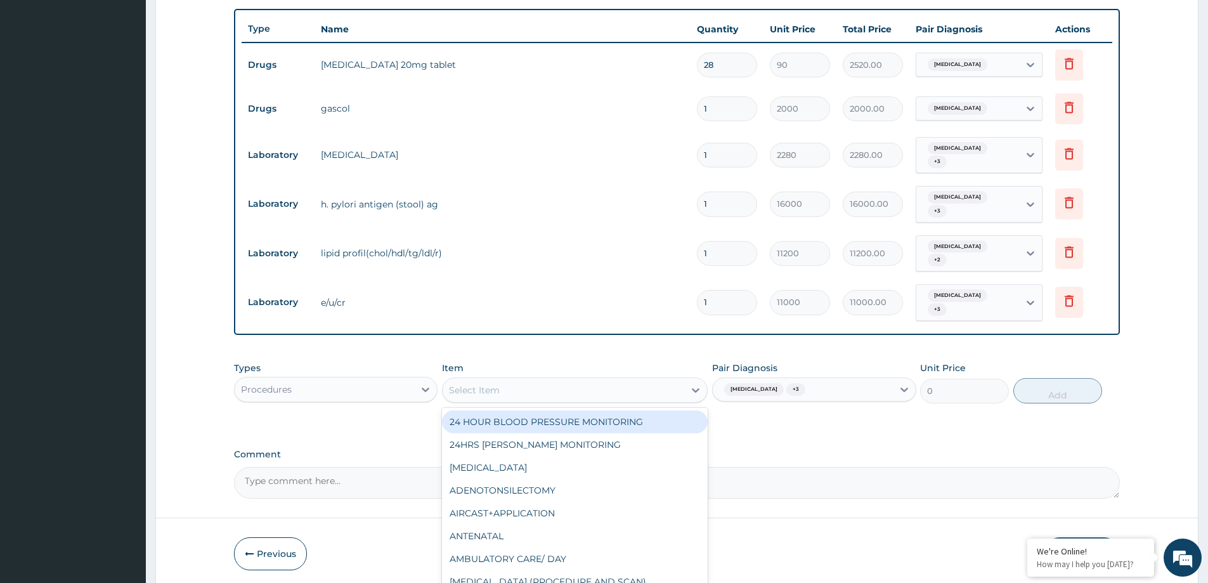
click at [638, 380] on div "Select Item" at bounding box center [563, 390] width 242 height 20
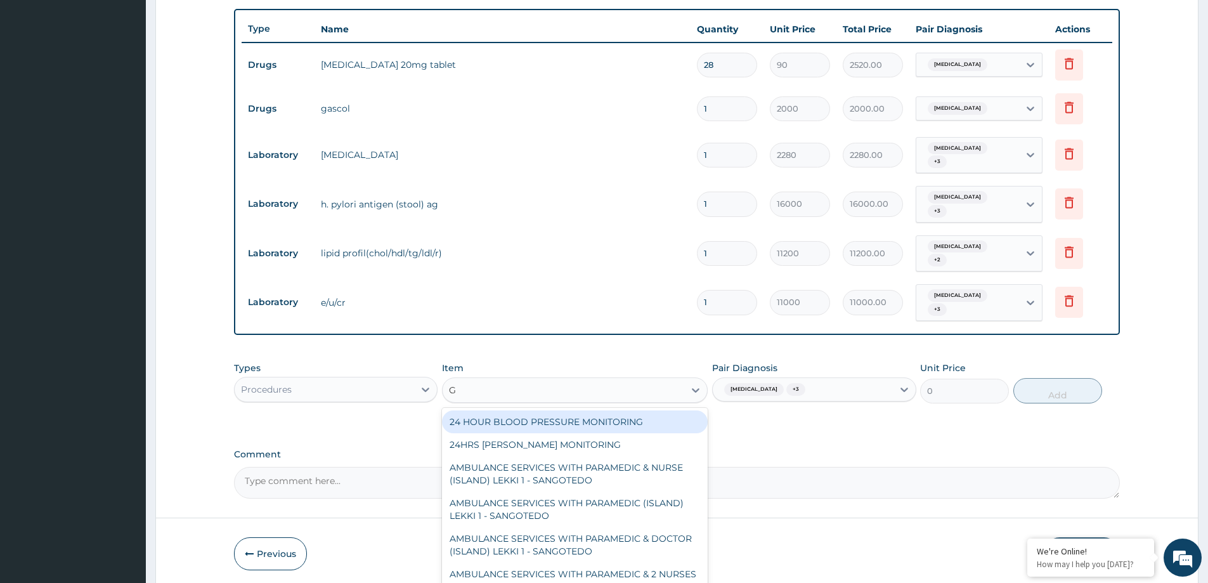
type input "GP"
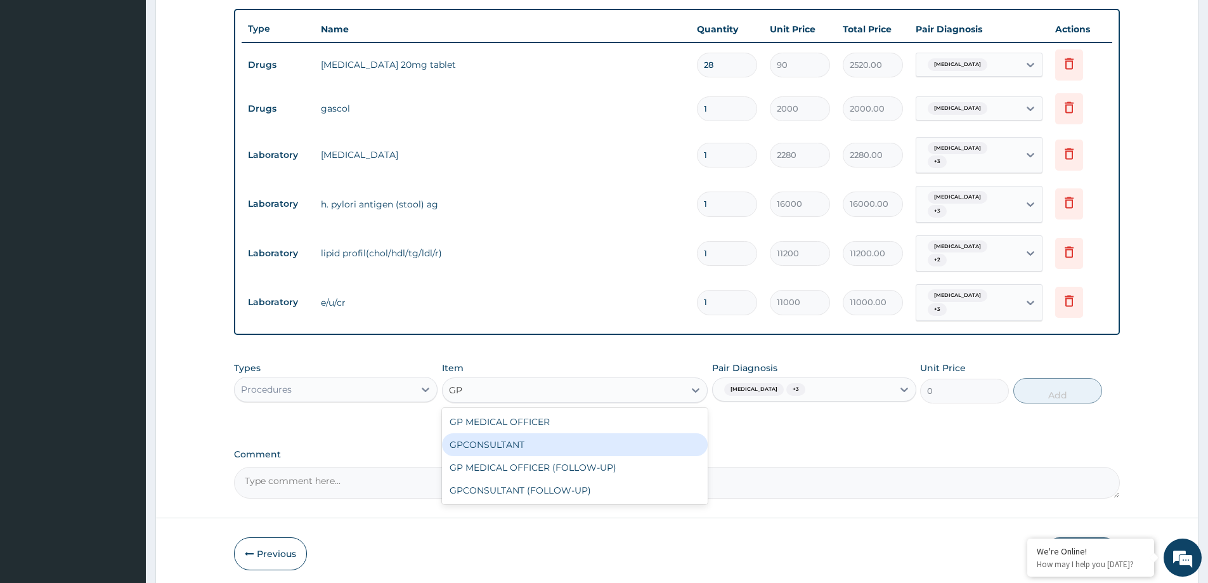
click at [572, 433] on div "GPCONSULTANT" at bounding box center [575, 444] width 266 height 23
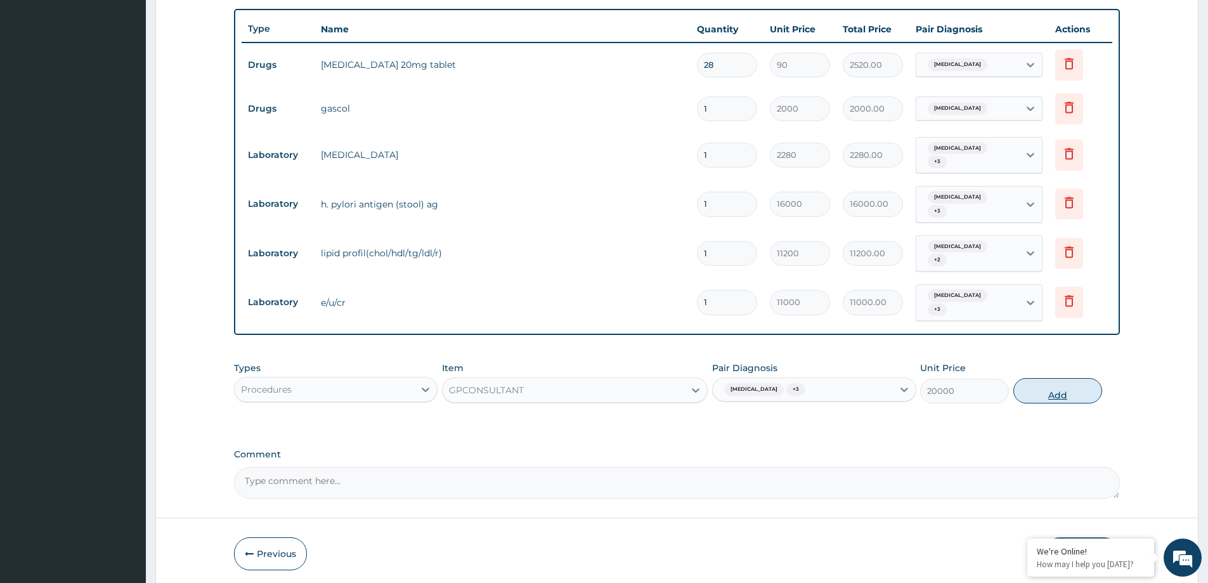
click at [1050, 386] on button "Add" at bounding box center [1057, 390] width 89 height 25
type input "0"
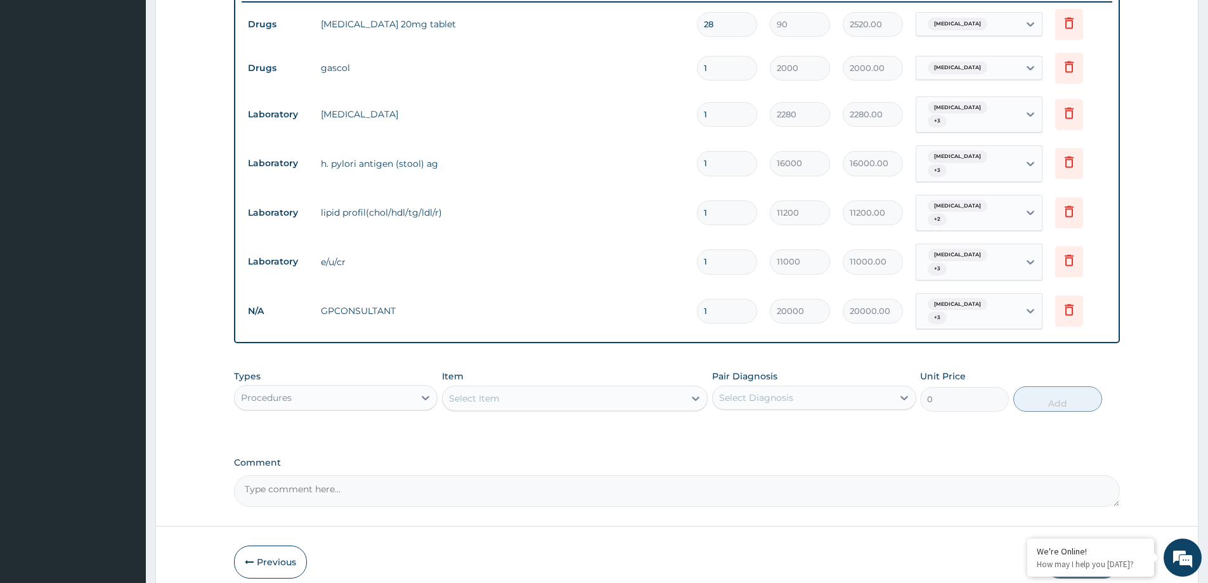
scroll to position [532, 0]
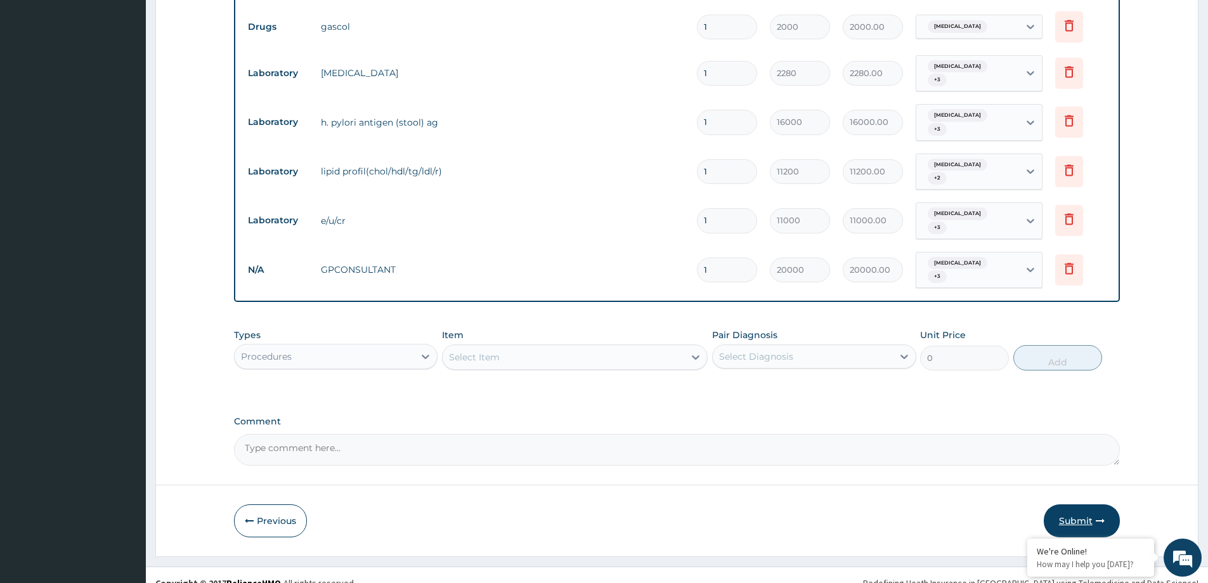
click at [1090, 507] on button "Submit" at bounding box center [1081, 520] width 76 height 33
